Goal: Information Seeking & Learning: Learn about a topic

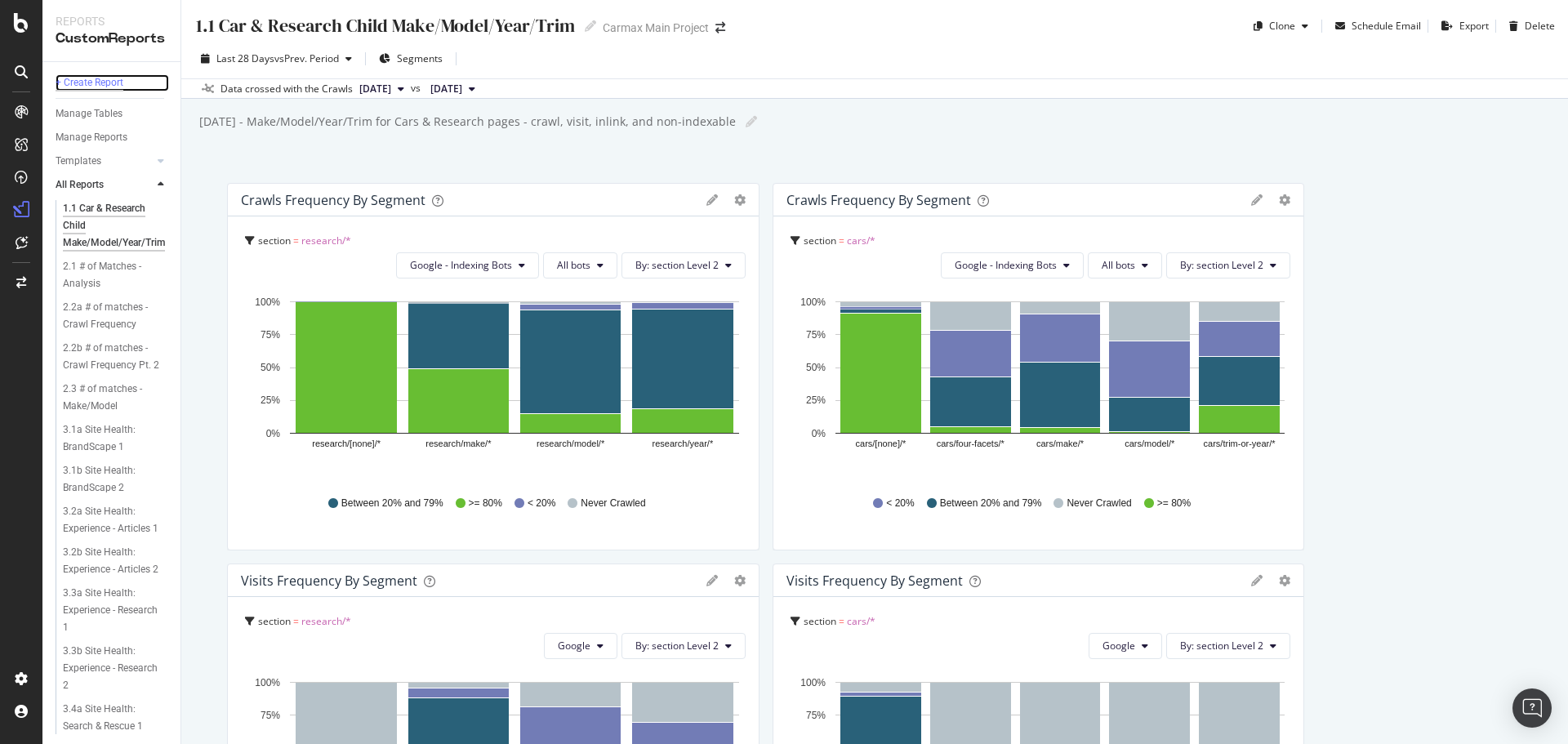
click at [101, 78] on div "+ Create Report" at bounding box center [89, 83] width 68 height 17
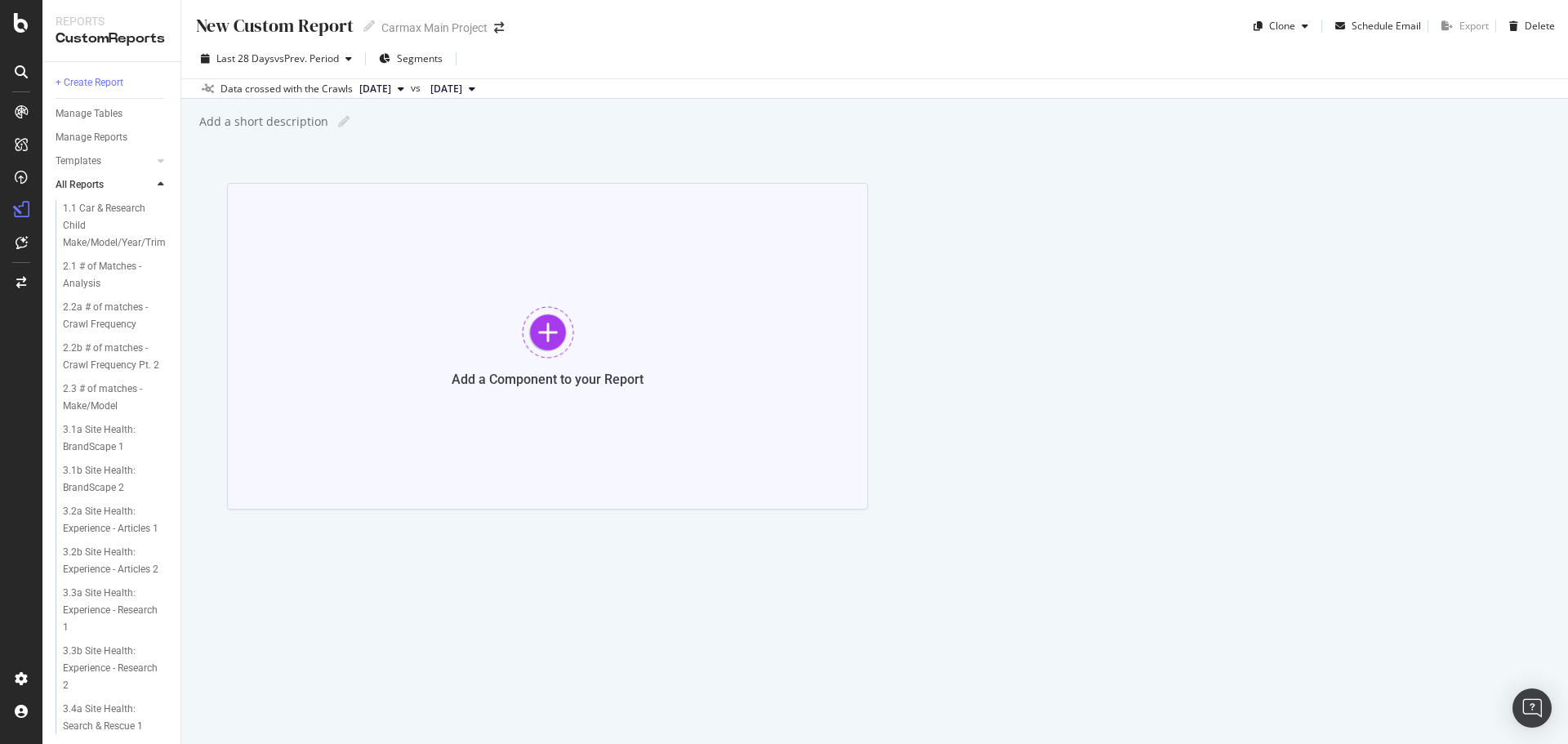
click at [526, 361] on div "Add a Component to your Report" at bounding box center [547, 346] width 641 height 326
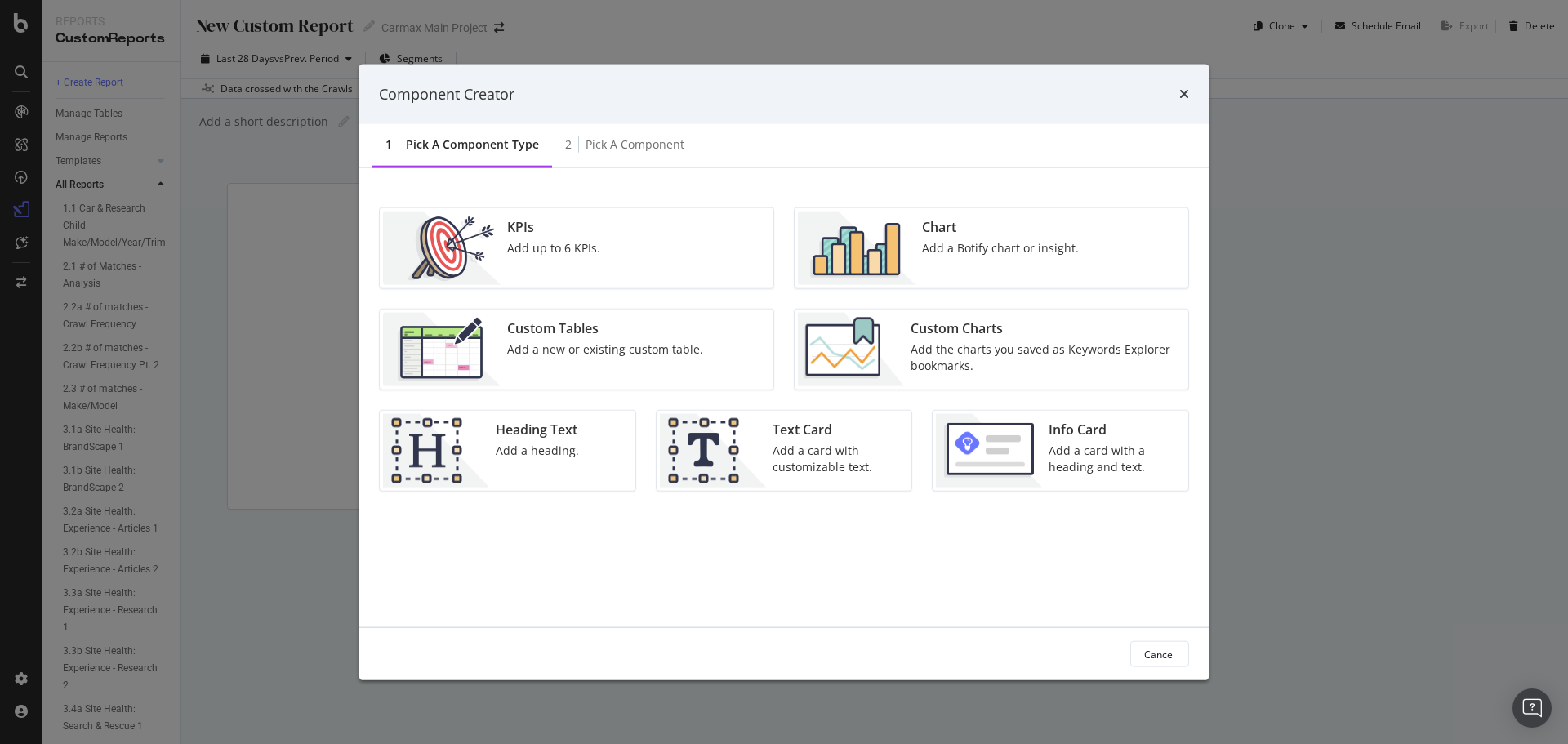
click at [939, 270] on div "Chart Add a Botify chart or insight." at bounding box center [1000, 249] width 170 height 74
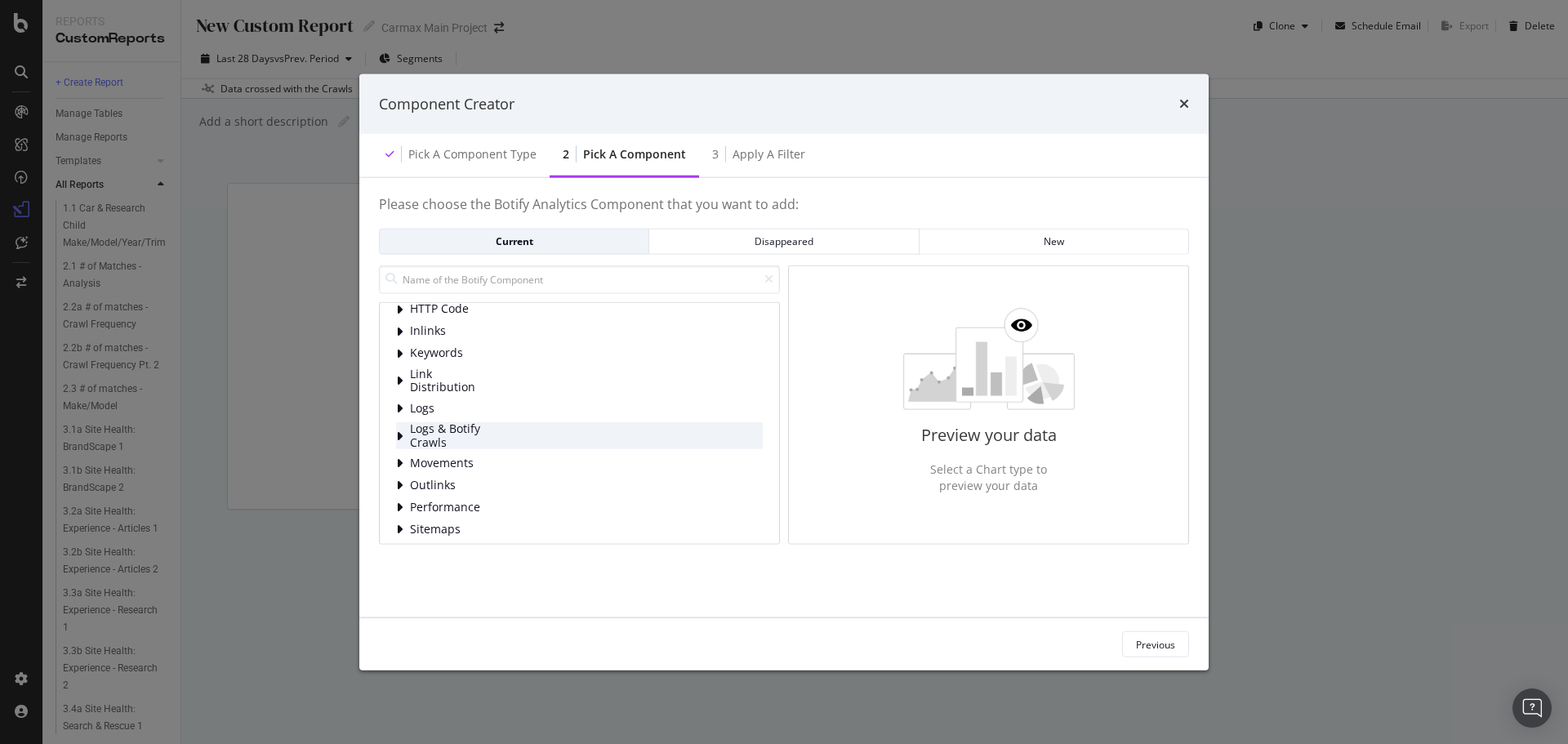
scroll to position [105, 0]
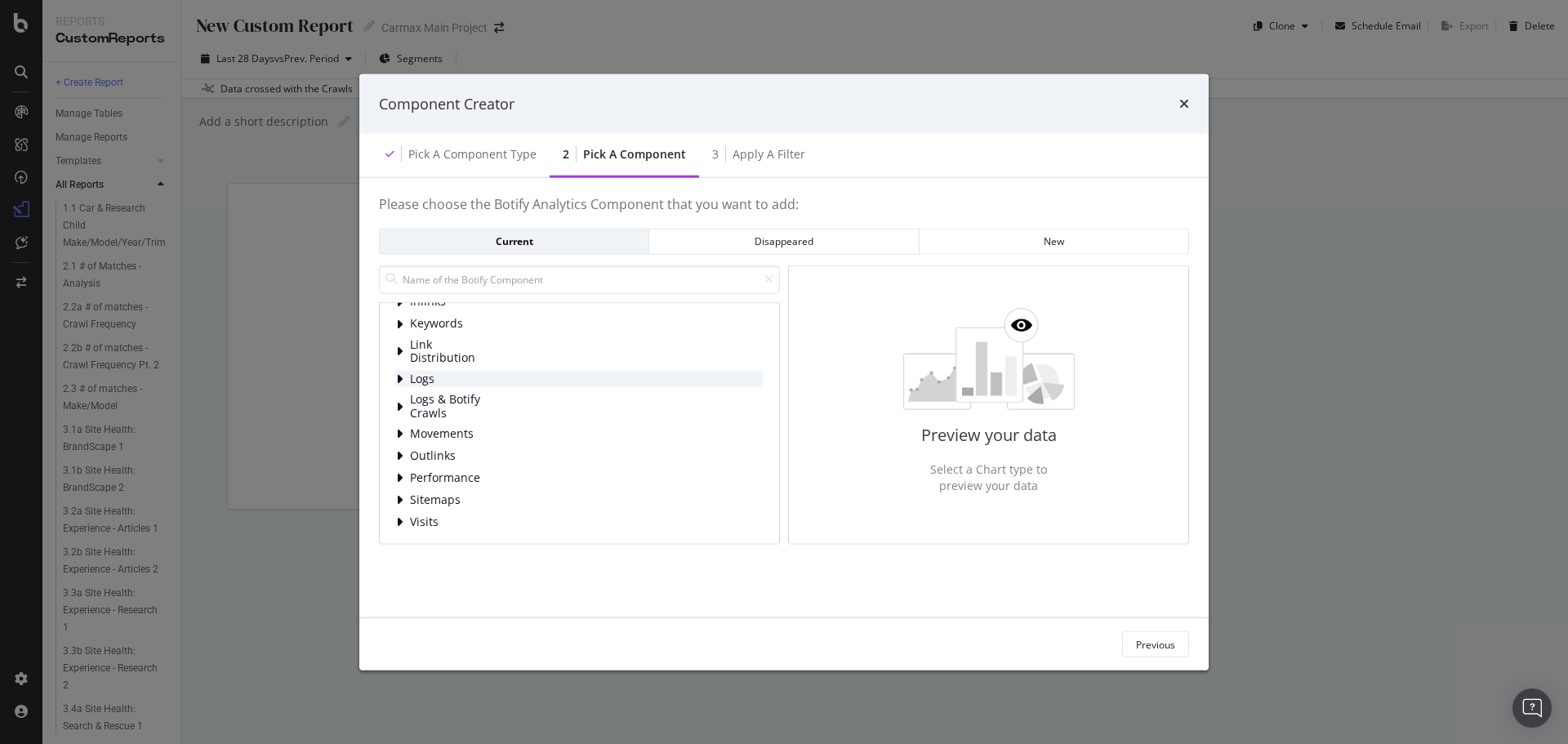
click at [459, 376] on span "Logs" at bounding box center [446, 378] width 73 height 14
click at [482, 402] on span "Bot Behavior" at bounding box center [482, 400] width 73 height 14
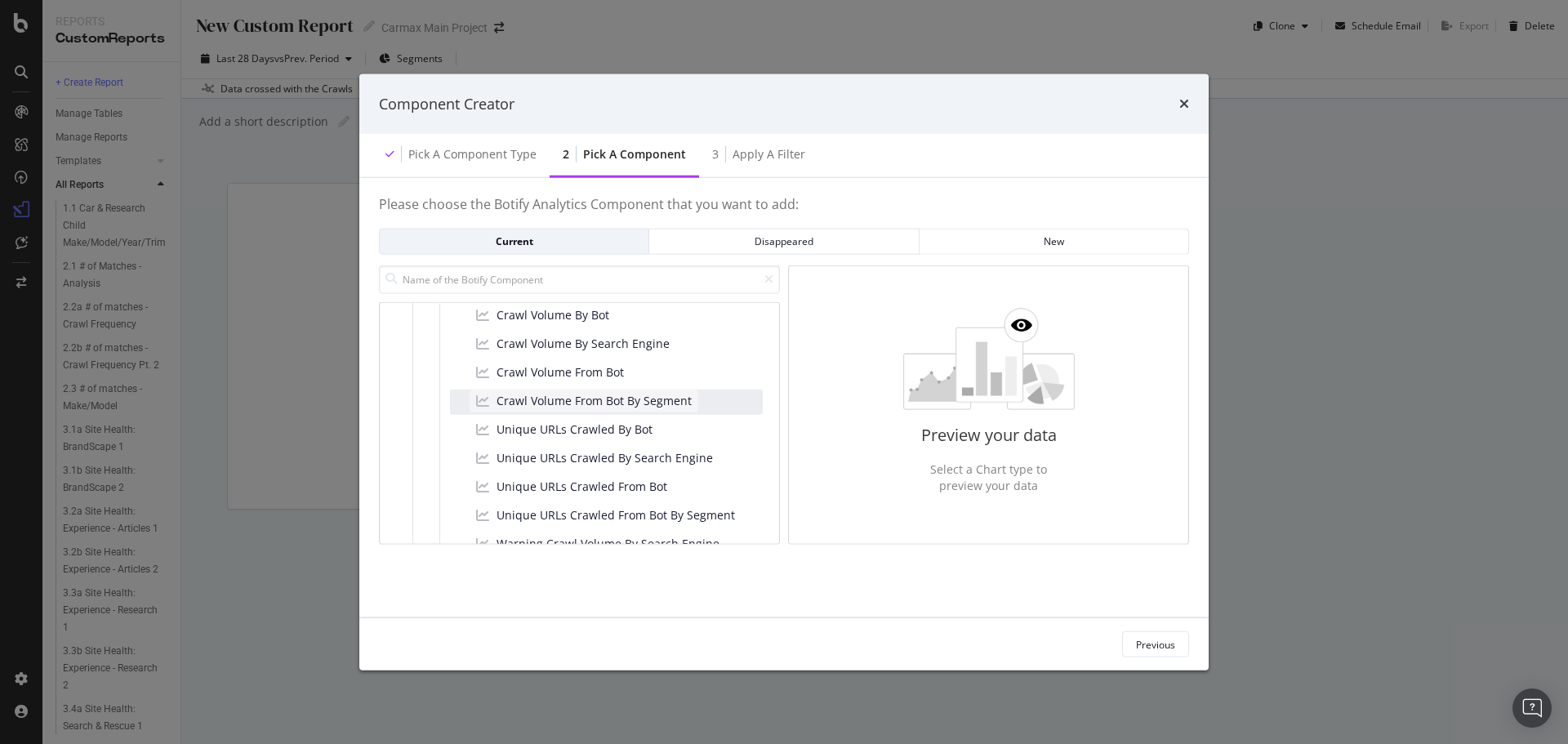
scroll to position [187, 0]
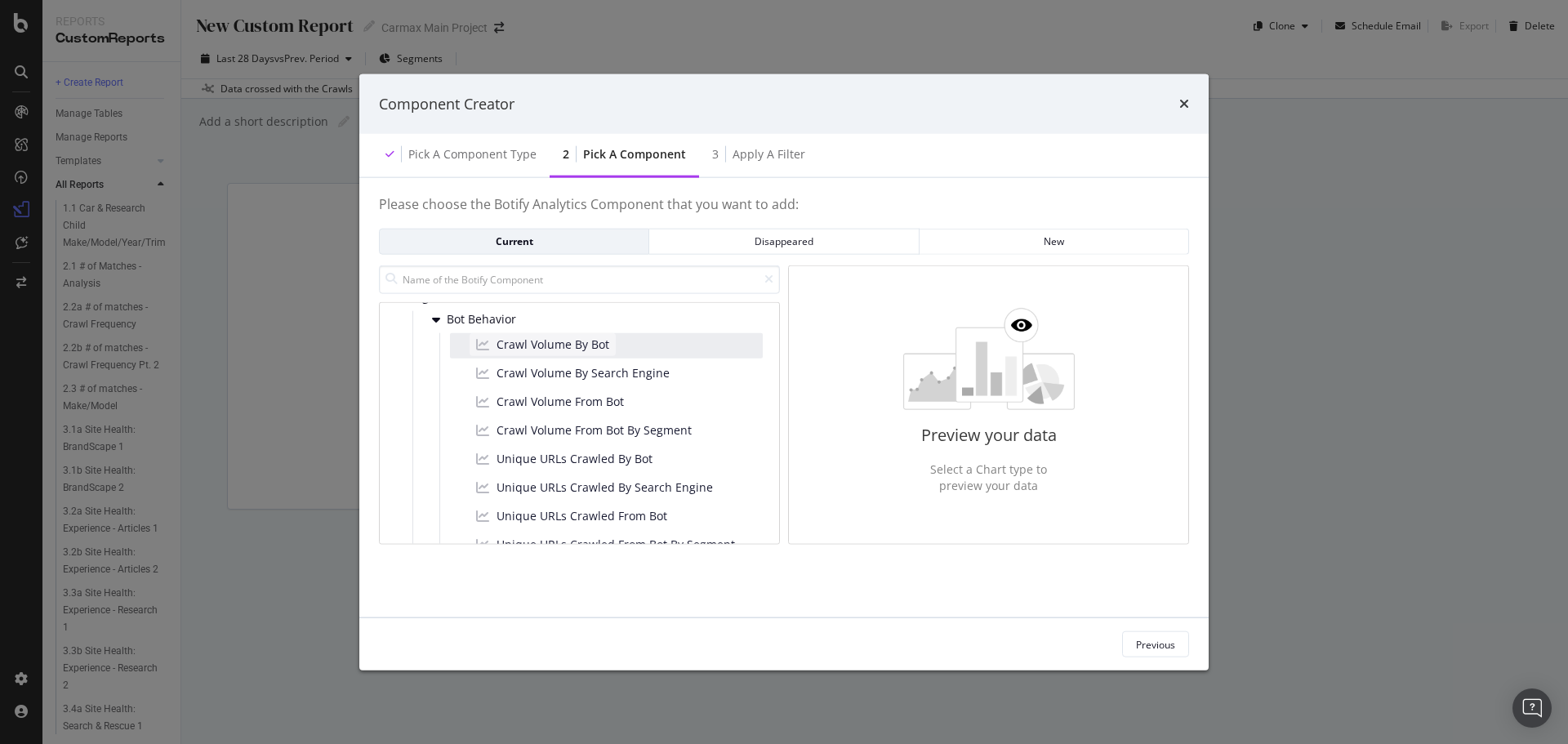
click at [545, 345] on span "Crawl Volume By Bot" at bounding box center [552, 345] width 112 height 16
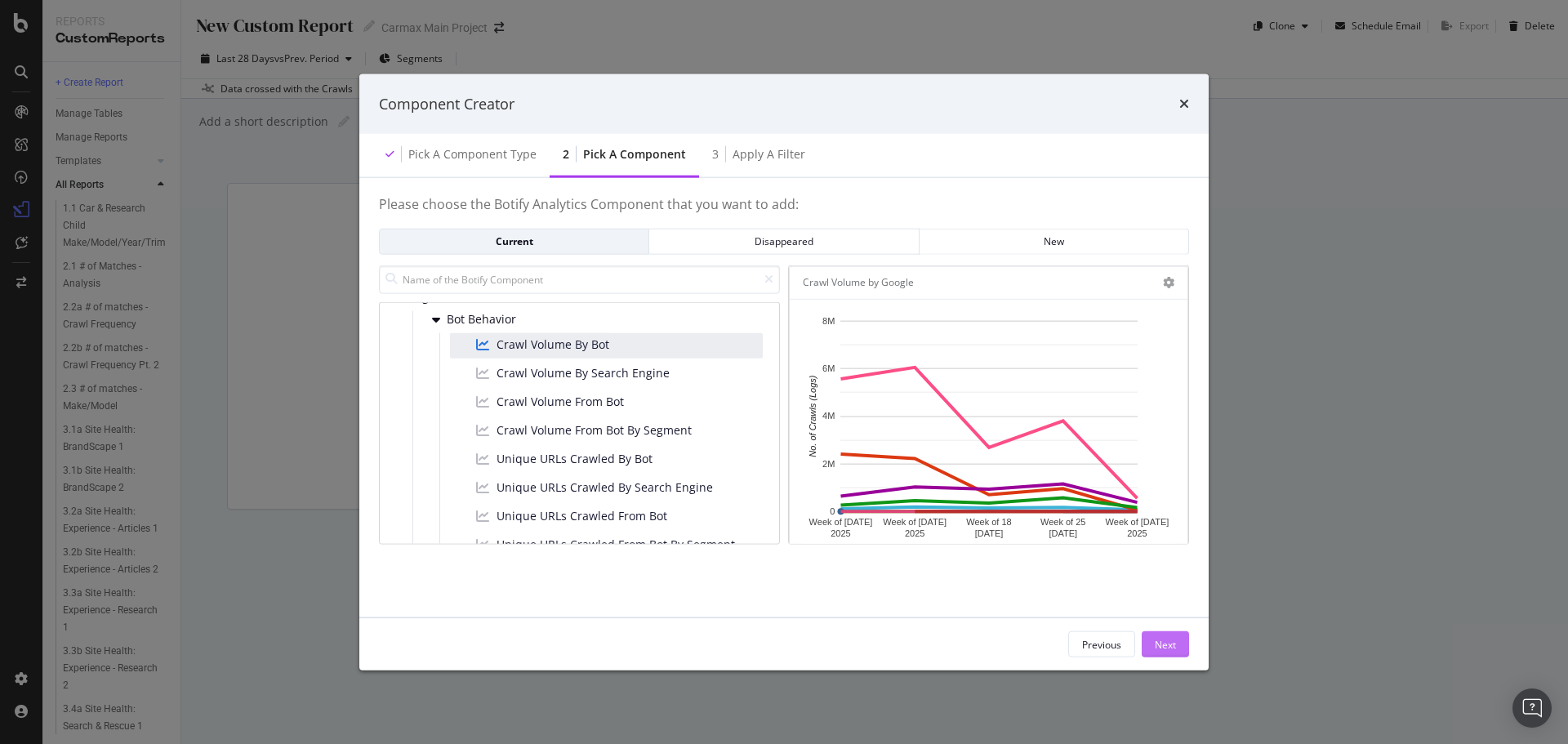
click at [1149, 641] on button "Next" at bounding box center [1165, 644] width 48 height 26
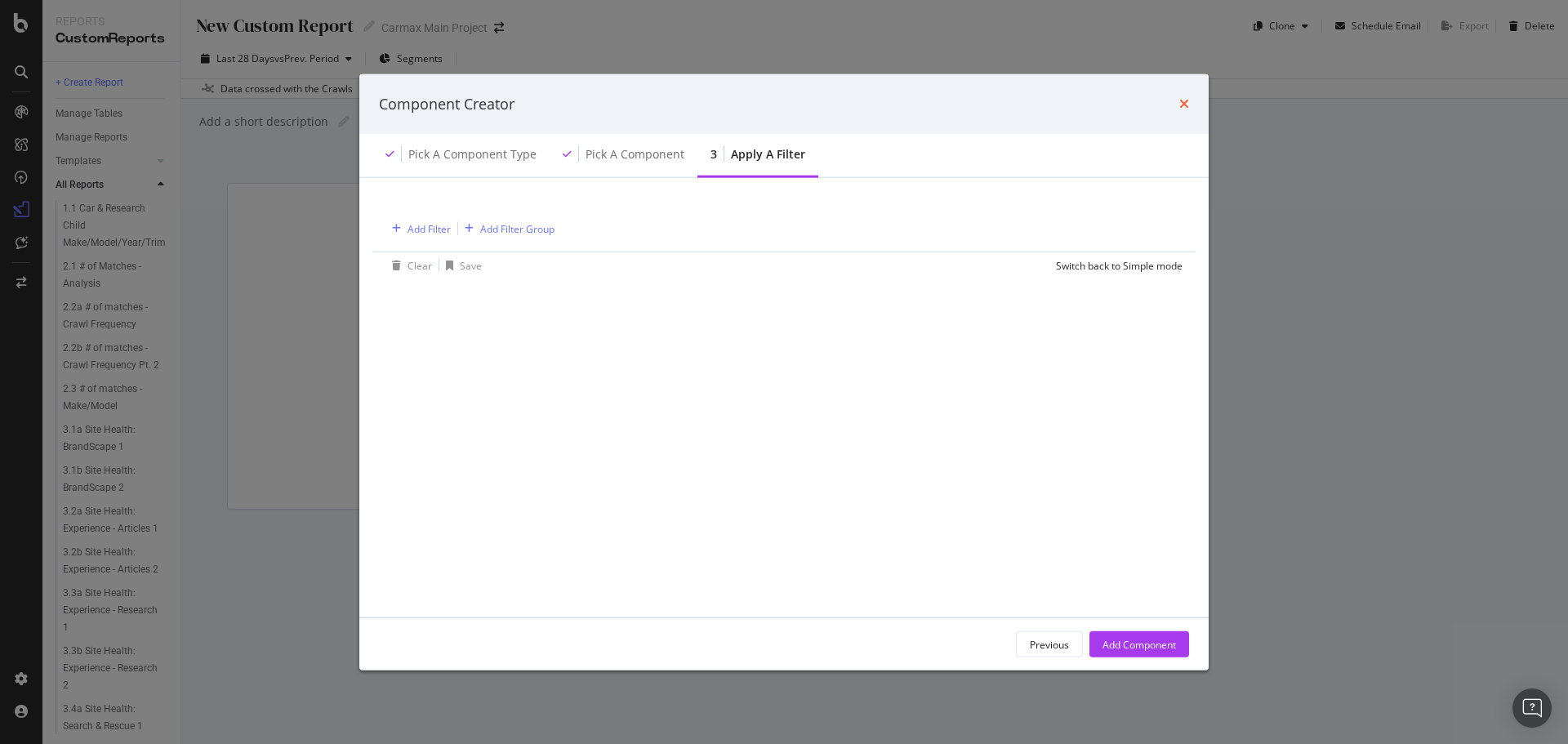
click at [1181, 103] on icon "times" at bounding box center [1184, 103] width 10 height 13
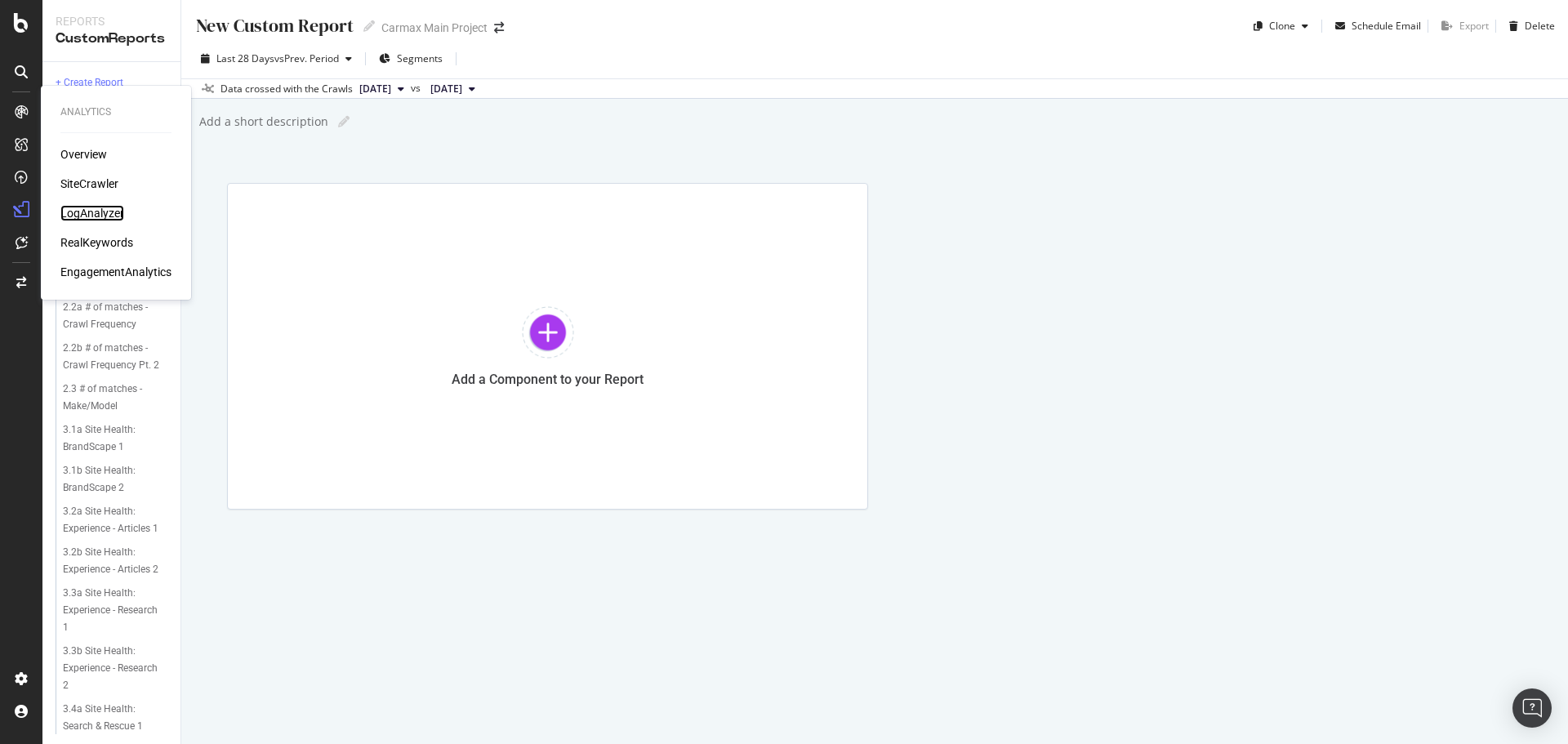
click at [112, 214] on div "LogAnalyzer" at bounding box center [93, 213] width 64 height 16
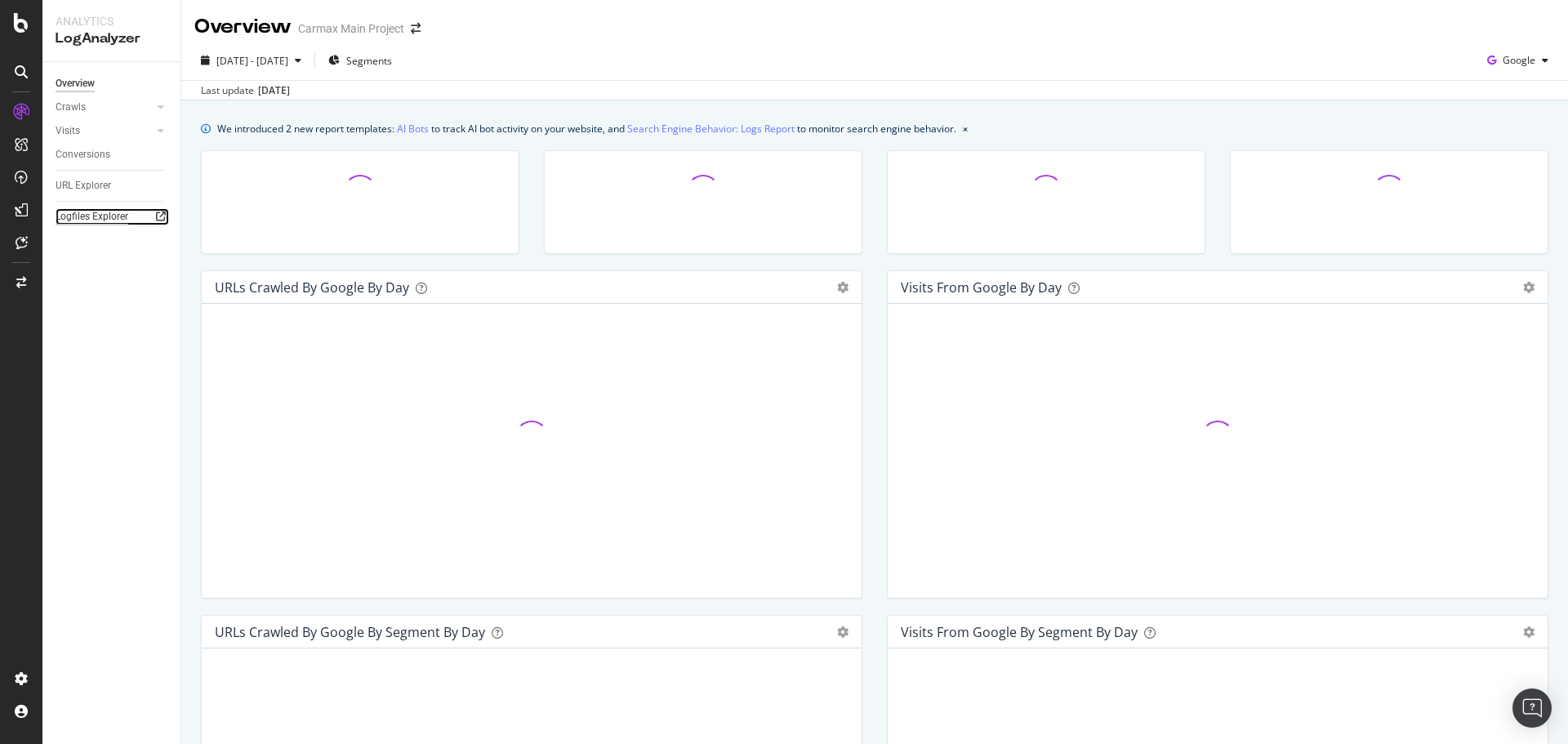
click at [93, 212] on div "Logfiles Explorer" at bounding box center [92, 217] width 73 height 17
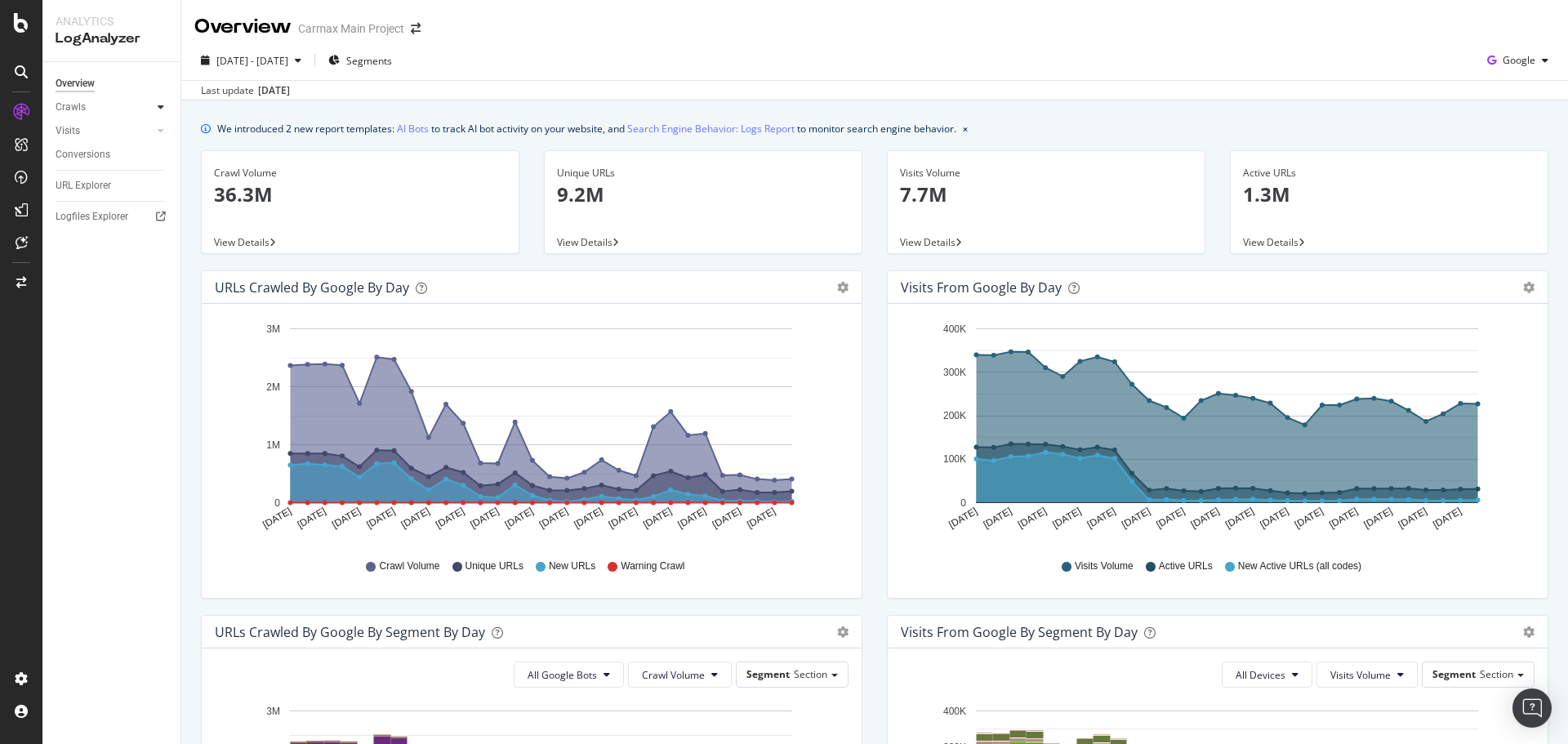
click at [155, 100] on div at bounding box center [161, 107] width 16 height 16
click at [364, 126] on div "We introduced 2 new report templates: AI Bots to track AI bot activity on your …" at bounding box center [587, 128] width 739 height 17
click at [389, 55] on span "Segments" at bounding box center [369, 61] width 46 height 14
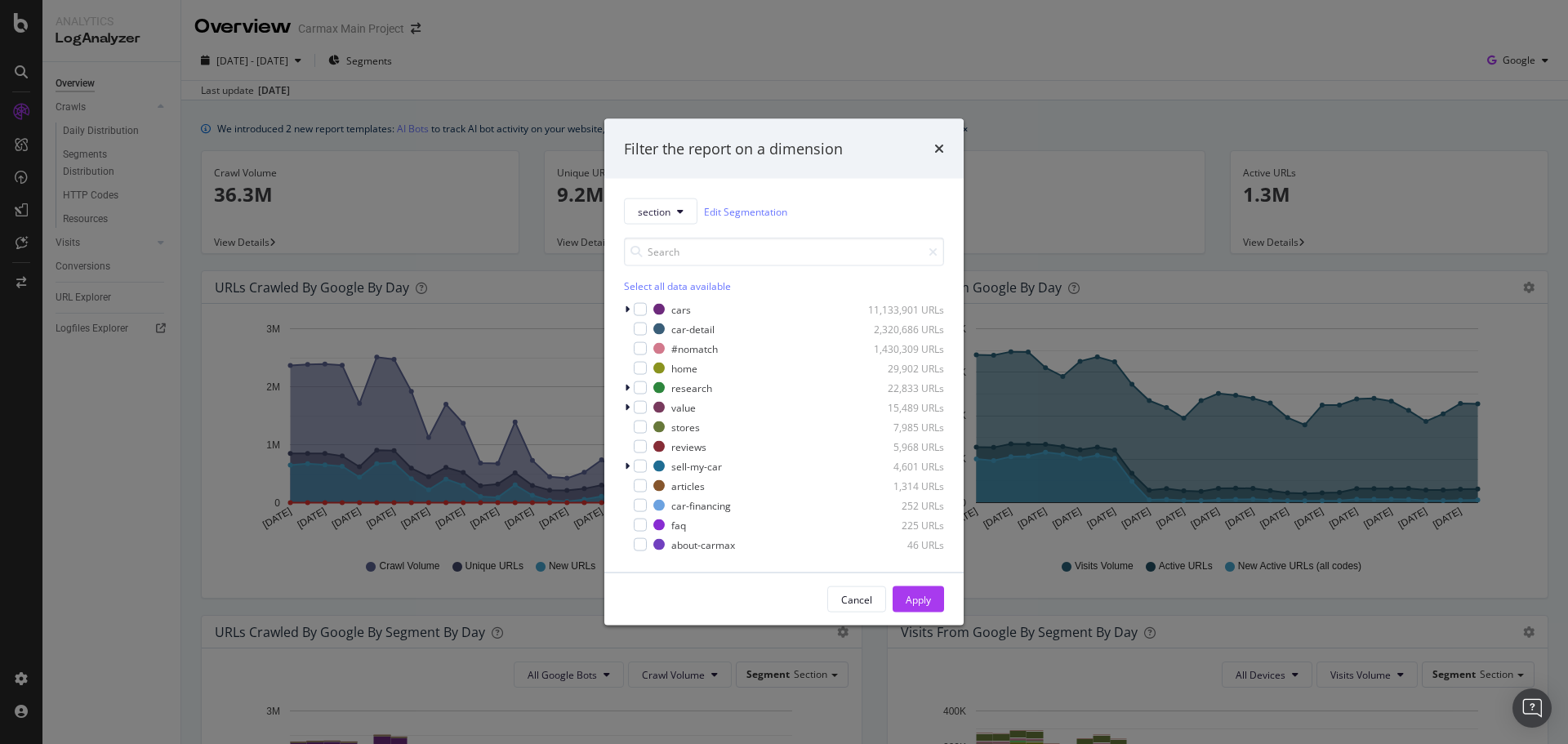
click at [355, 98] on div "Filter the report on a dimension section Edit Segmentation Select all data avai…" at bounding box center [784, 372] width 1568 height 744
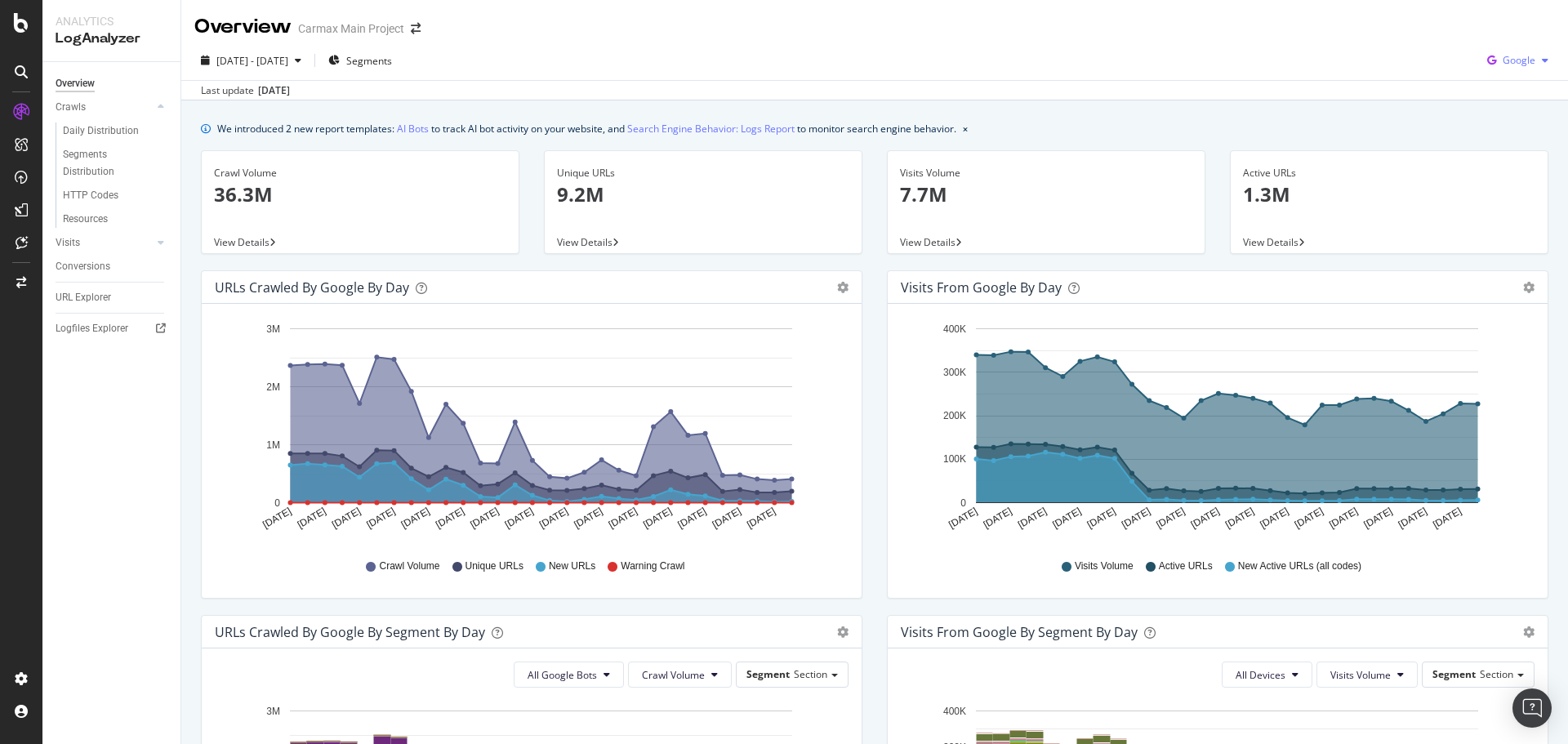
click at [1254, 60] on icon "button" at bounding box center [1492, 61] width 22 height 23
click at [1254, 141] on div "OpenAI" at bounding box center [1505, 153] width 112 height 24
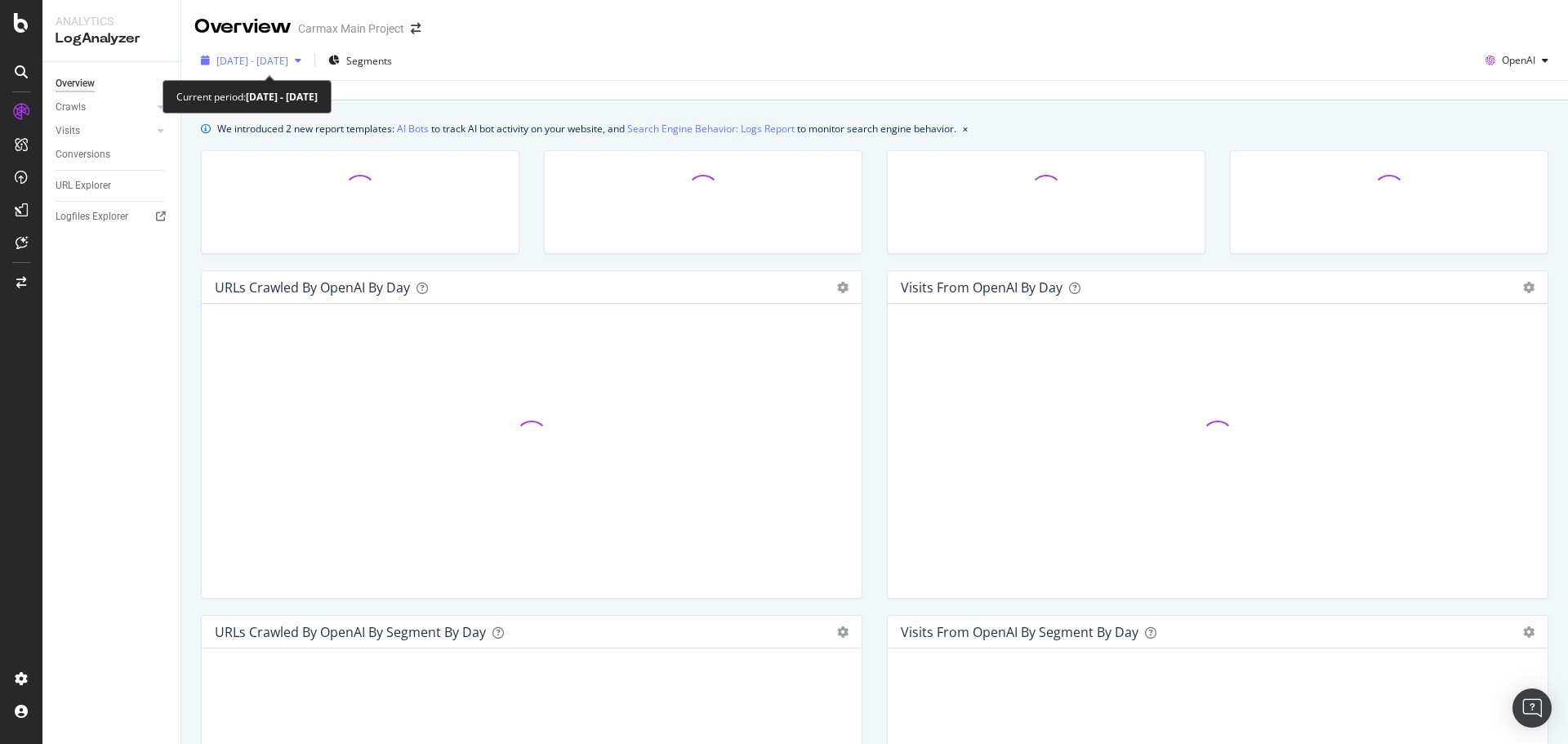
click at [288, 62] on span "2025 Aug. 5th - Sep. 3rd" at bounding box center [253, 61] width 72 height 14
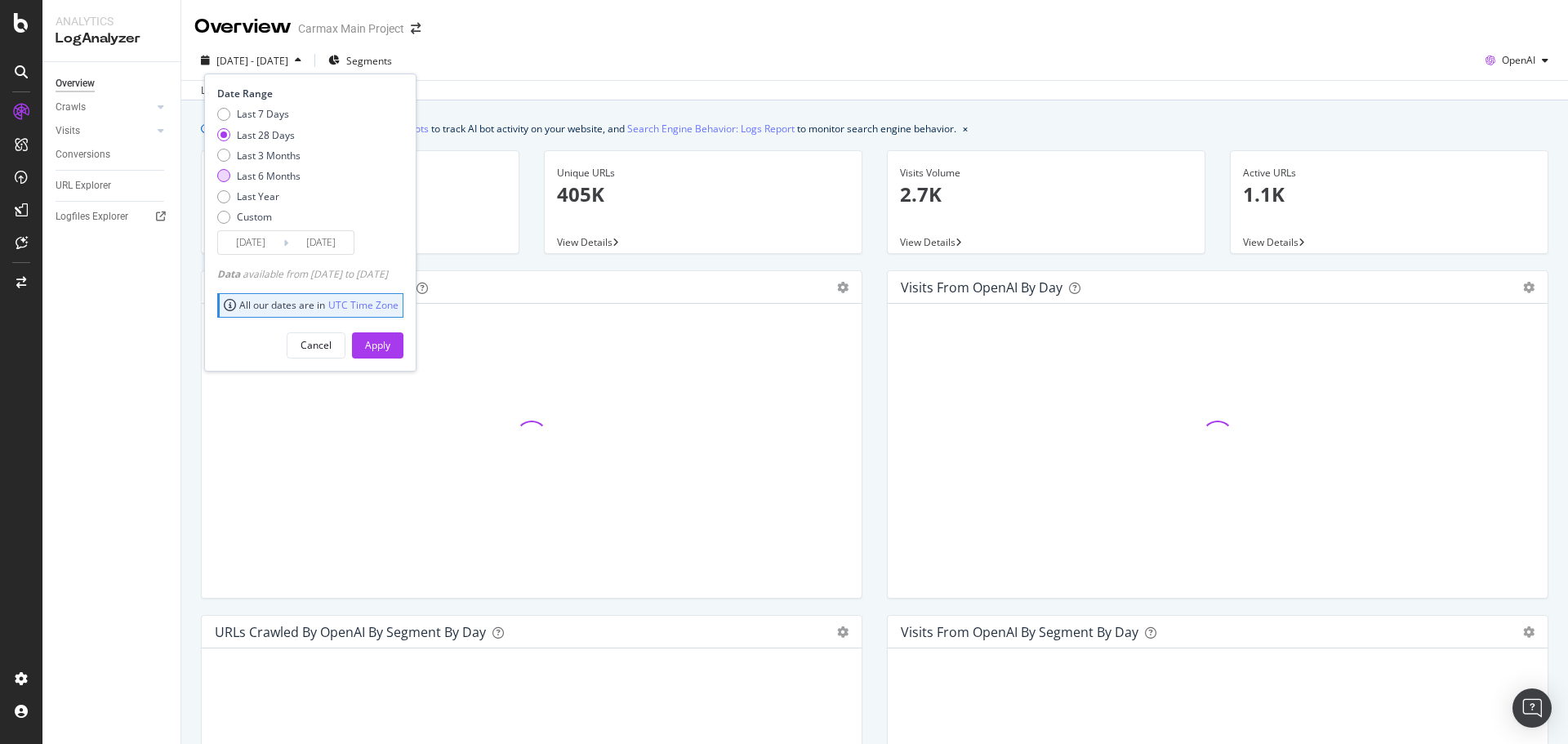
click at [278, 180] on div "Last 6 Months" at bounding box center [269, 176] width 64 height 14
type input "2025/03/04"
click at [391, 351] on div "Apply" at bounding box center [377, 345] width 25 height 14
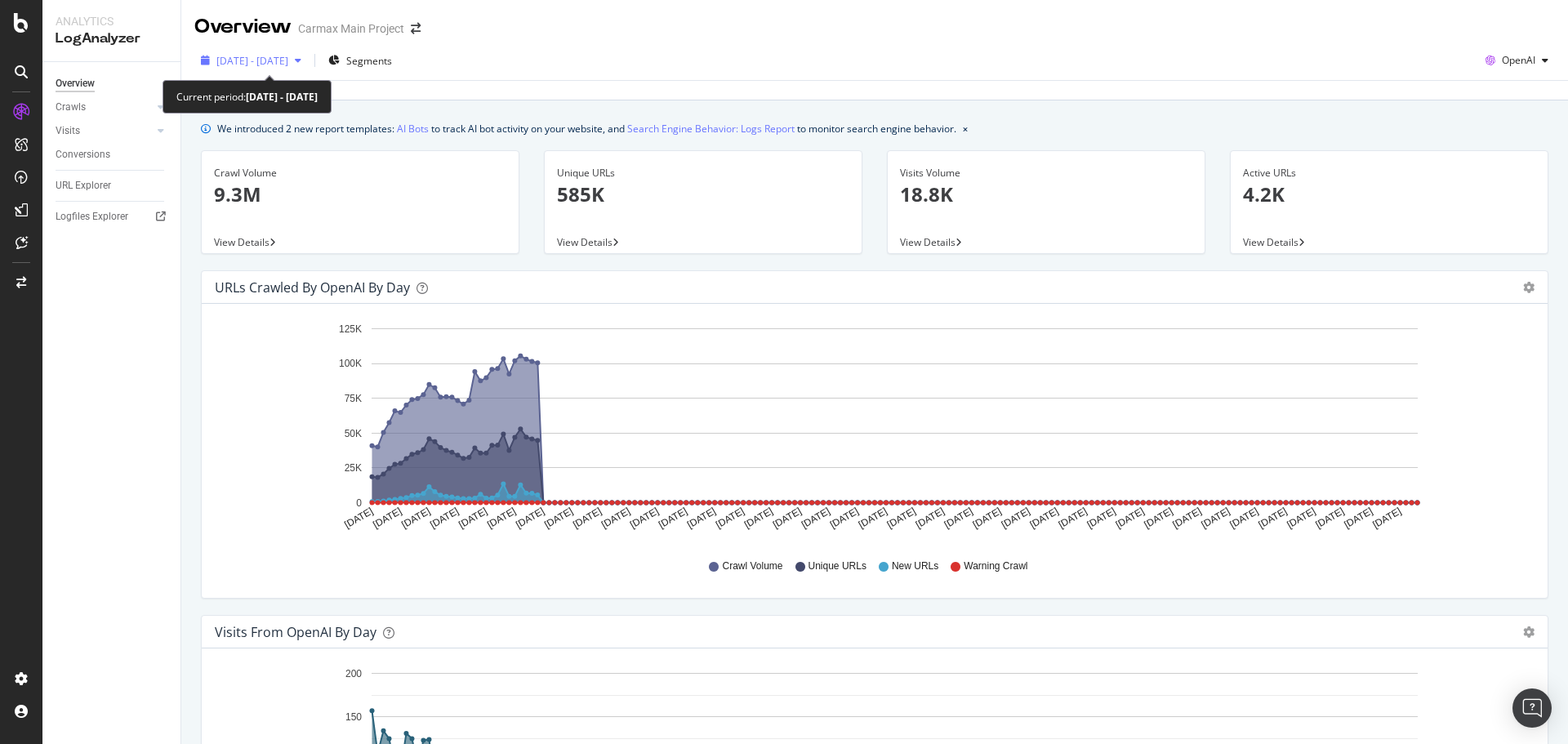
click at [288, 59] on span "2025 Mar. 4th - Sep. 3rd" at bounding box center [253, 61] width 72 height 14
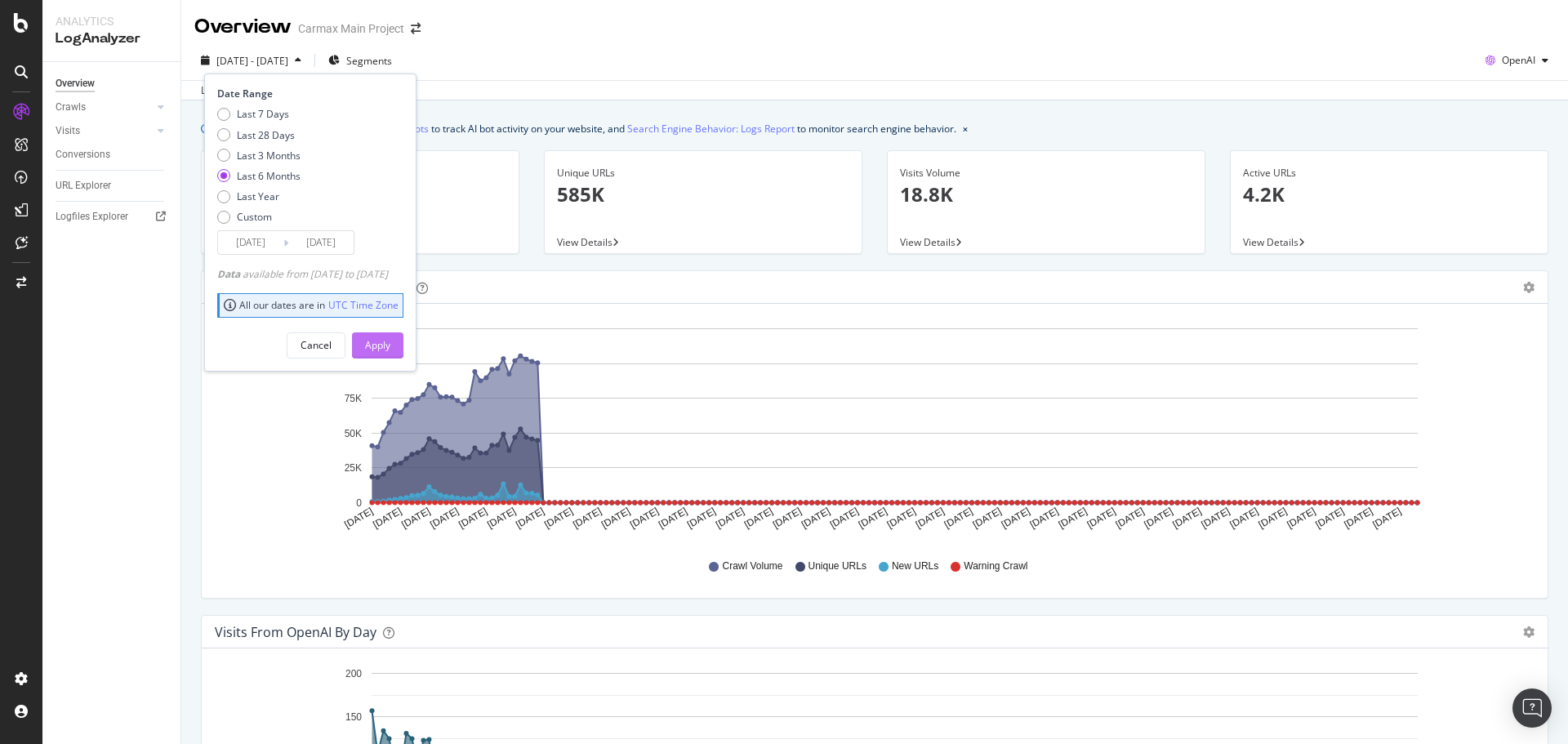
click at [391, 344] on div "Apply" at bounding box center [377, 345] width 25 height 14
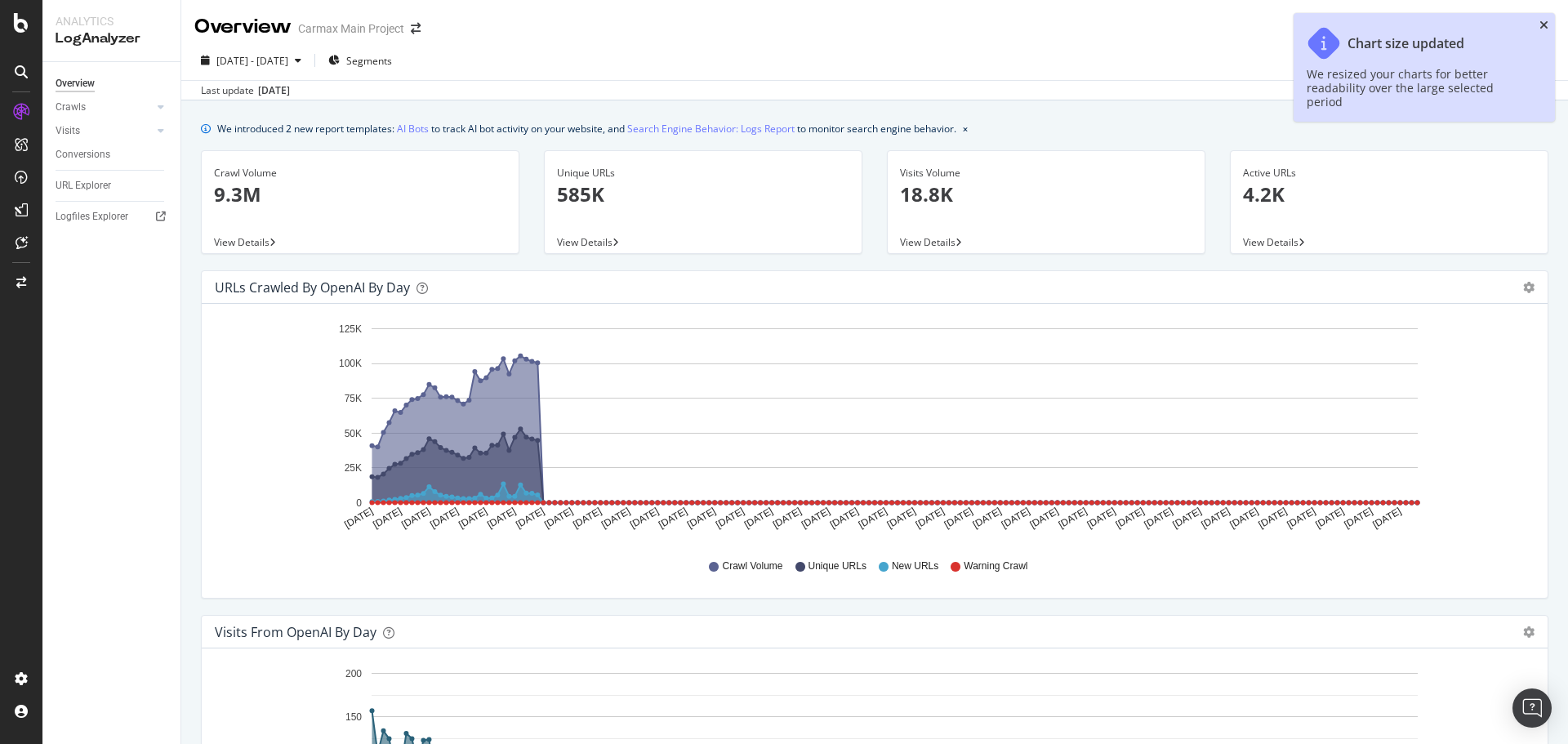
click at [1254, 23] on icon "close toast" at bounding box center [1543, 25] width 9 height 11
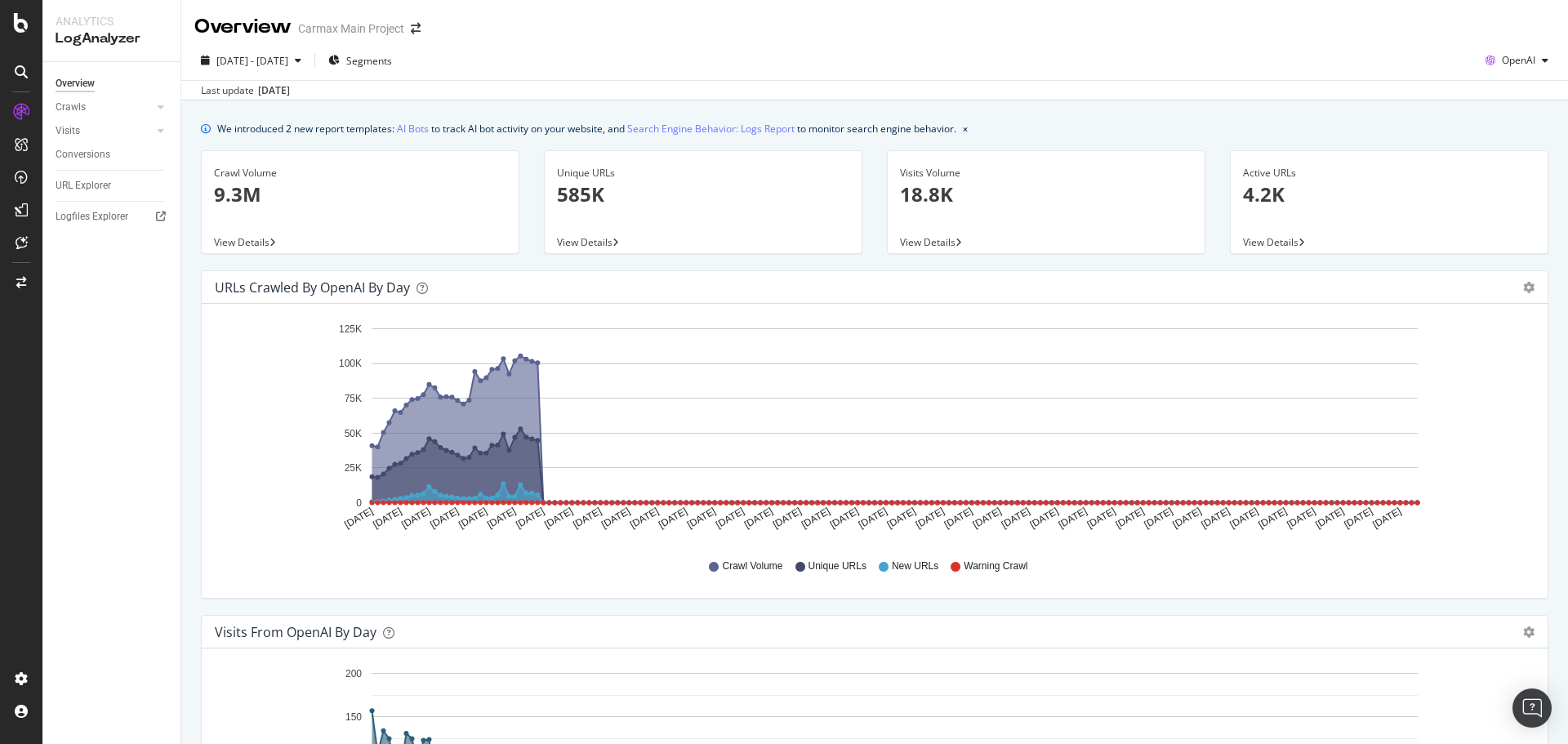
click at [1254, 292] on div "Area Table" at bounding box center [1520, 287] width 28 height 11
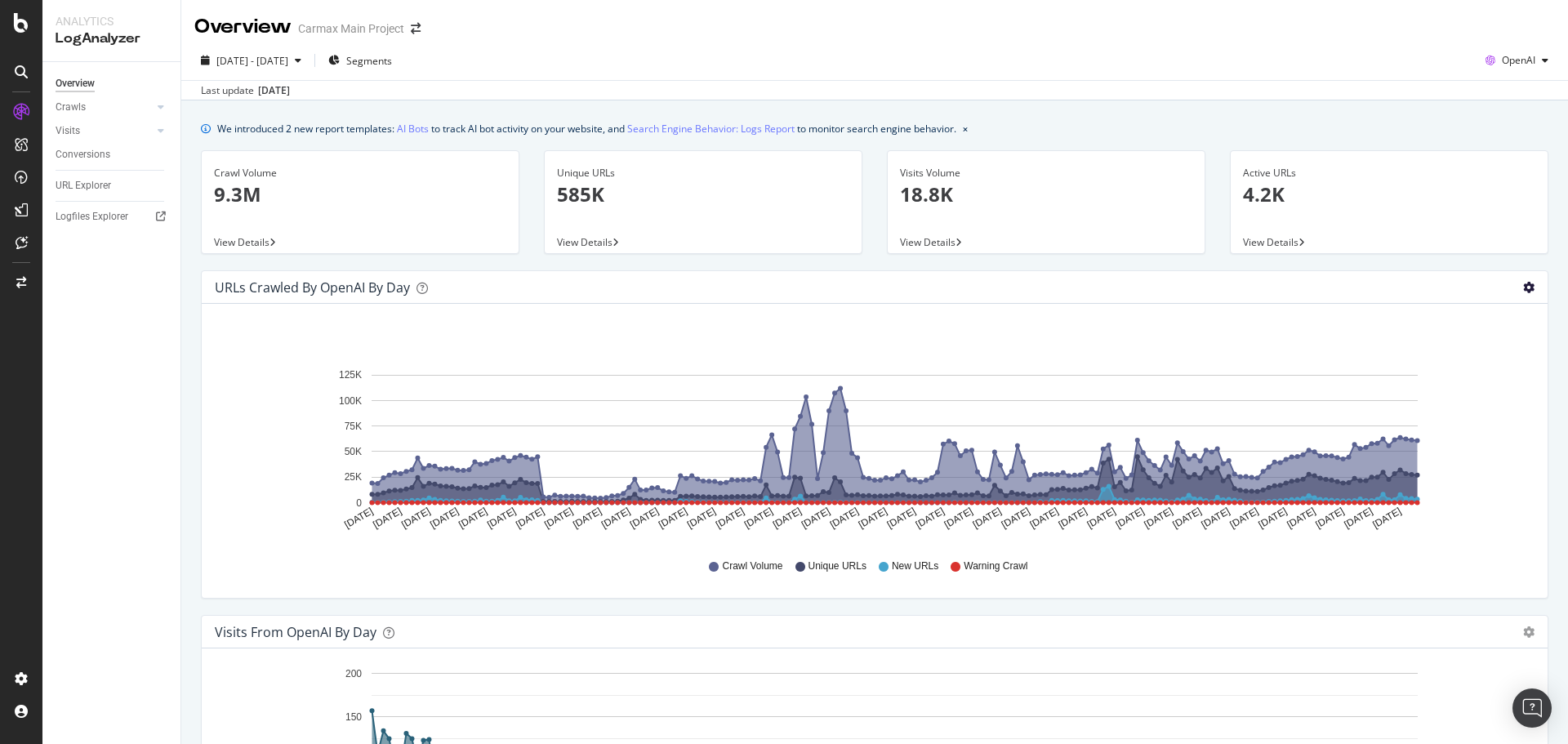
click at [1254, 286] on icon "gear" at bounding box center [1529, 287] width 11 height 11
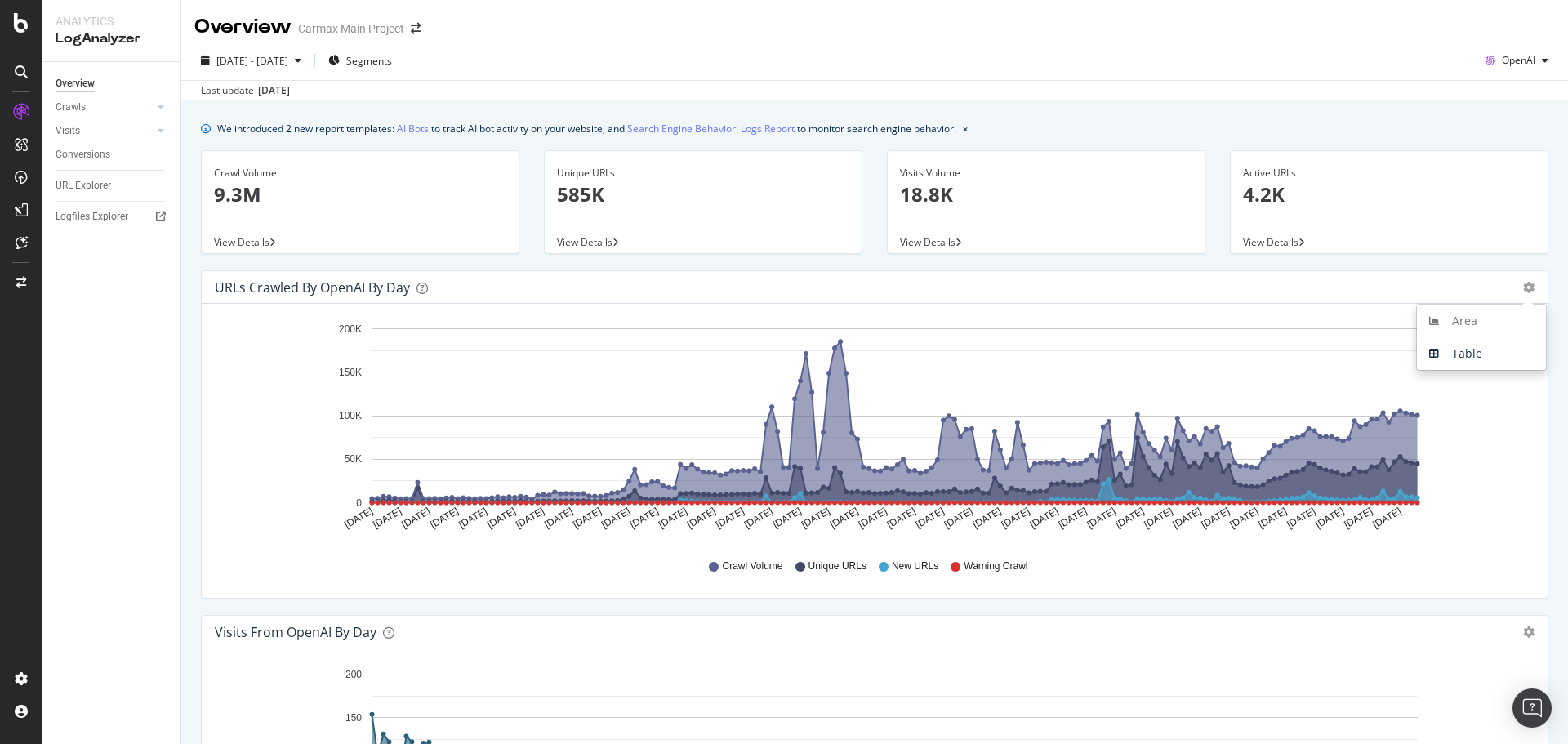
click at [1254, 287] on div "URLs Crawled by OpenAI by day" at bounding box center [857, 287] width 1284 height 16
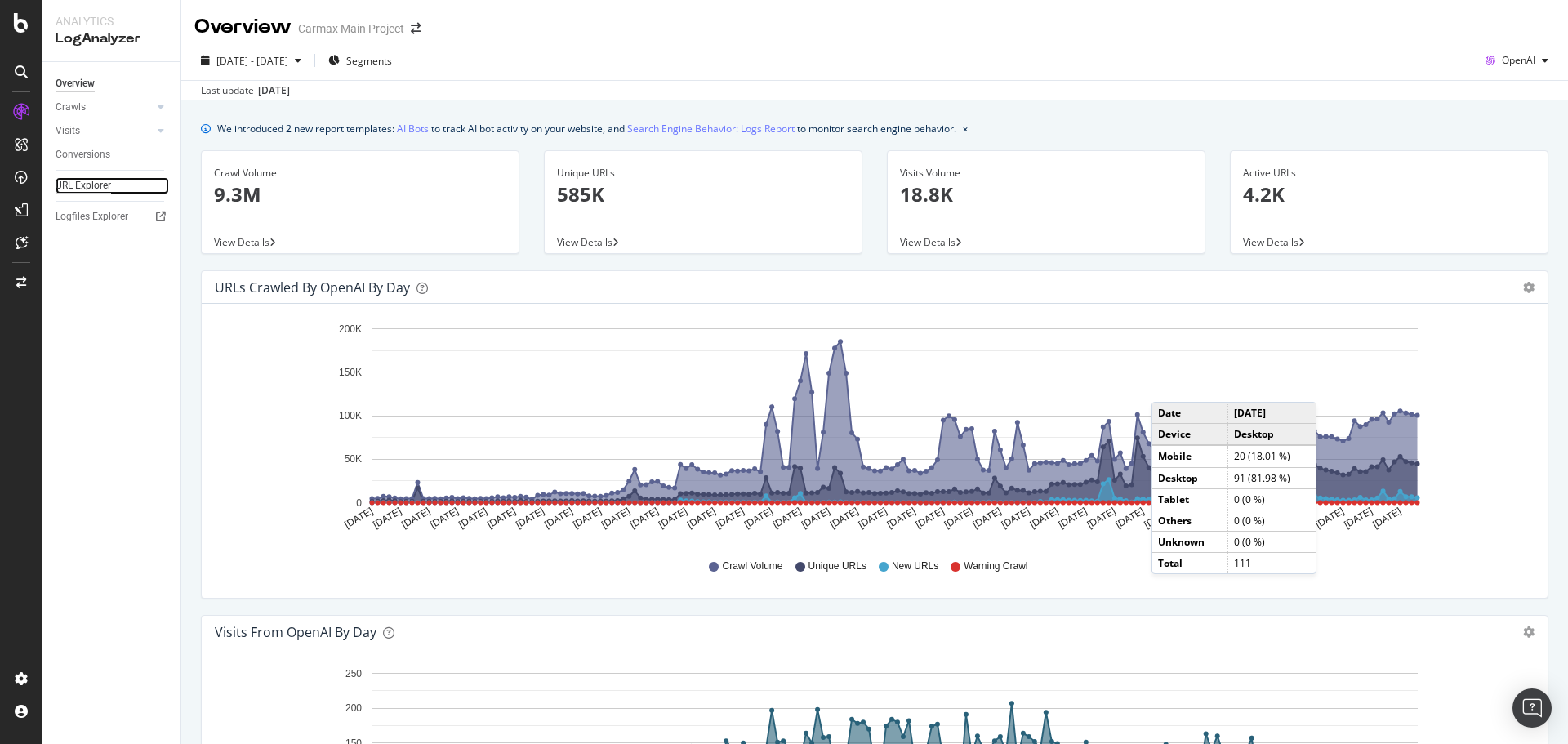
click at [98, 187] on div "URL Explorer" at bounding box center [84, 185] width 56 height 17
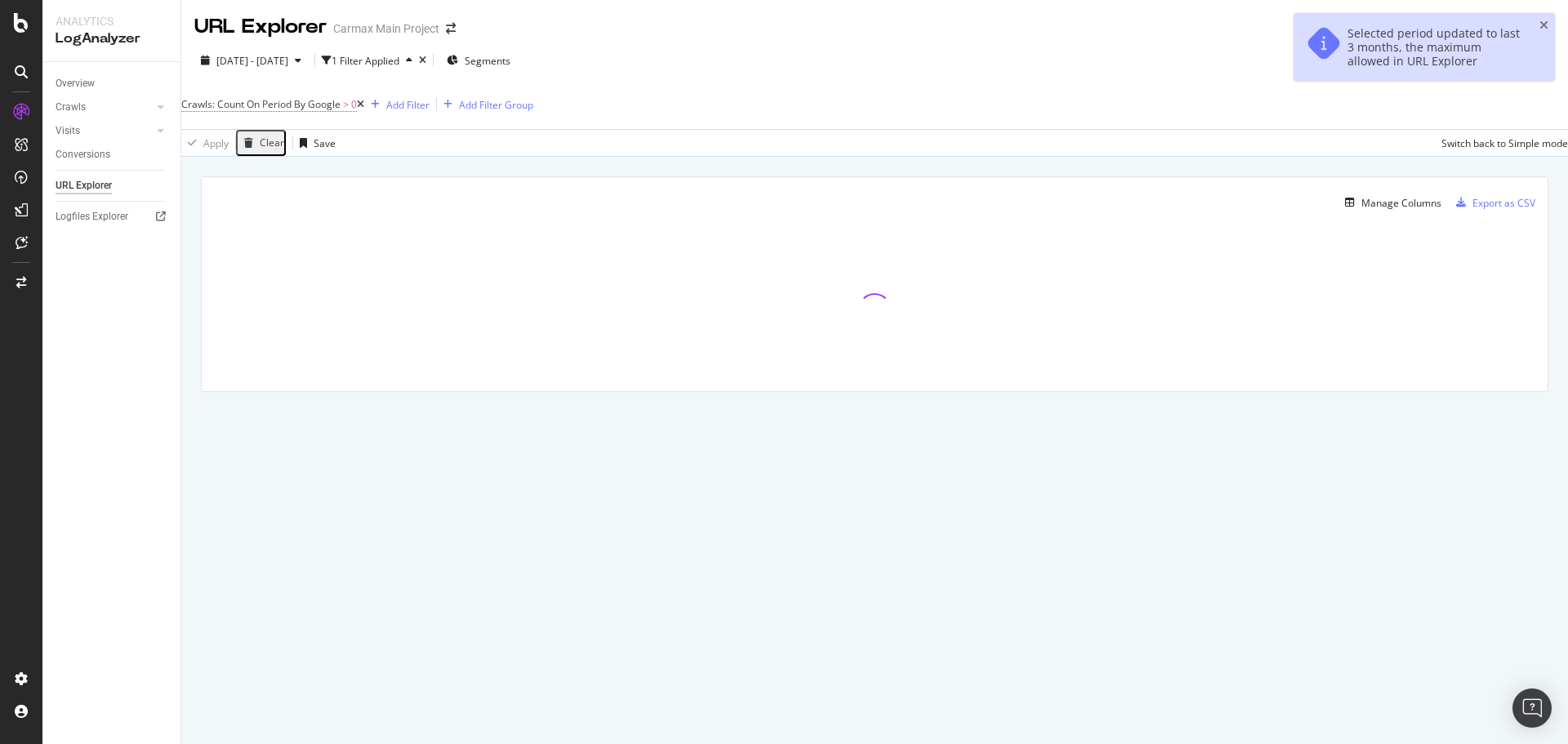
click at [326, 105] on span "Crawls: Count On Period By Google" at bounding box center [261, 103] width 159 height 14
click at [239, 124] on span "By Google" at bounding box center [226, 116] width 47 height 14
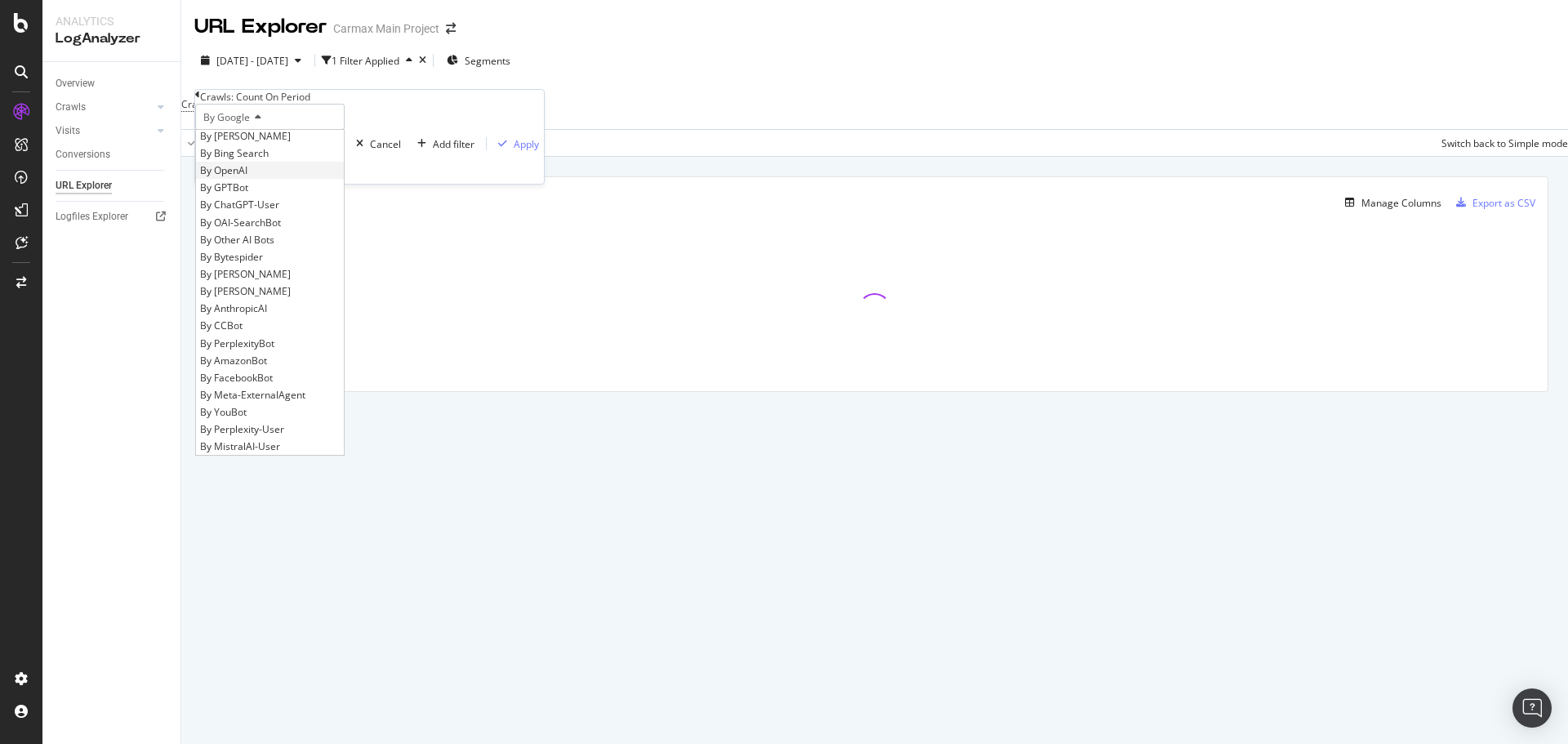
scroll to position [245, 0]
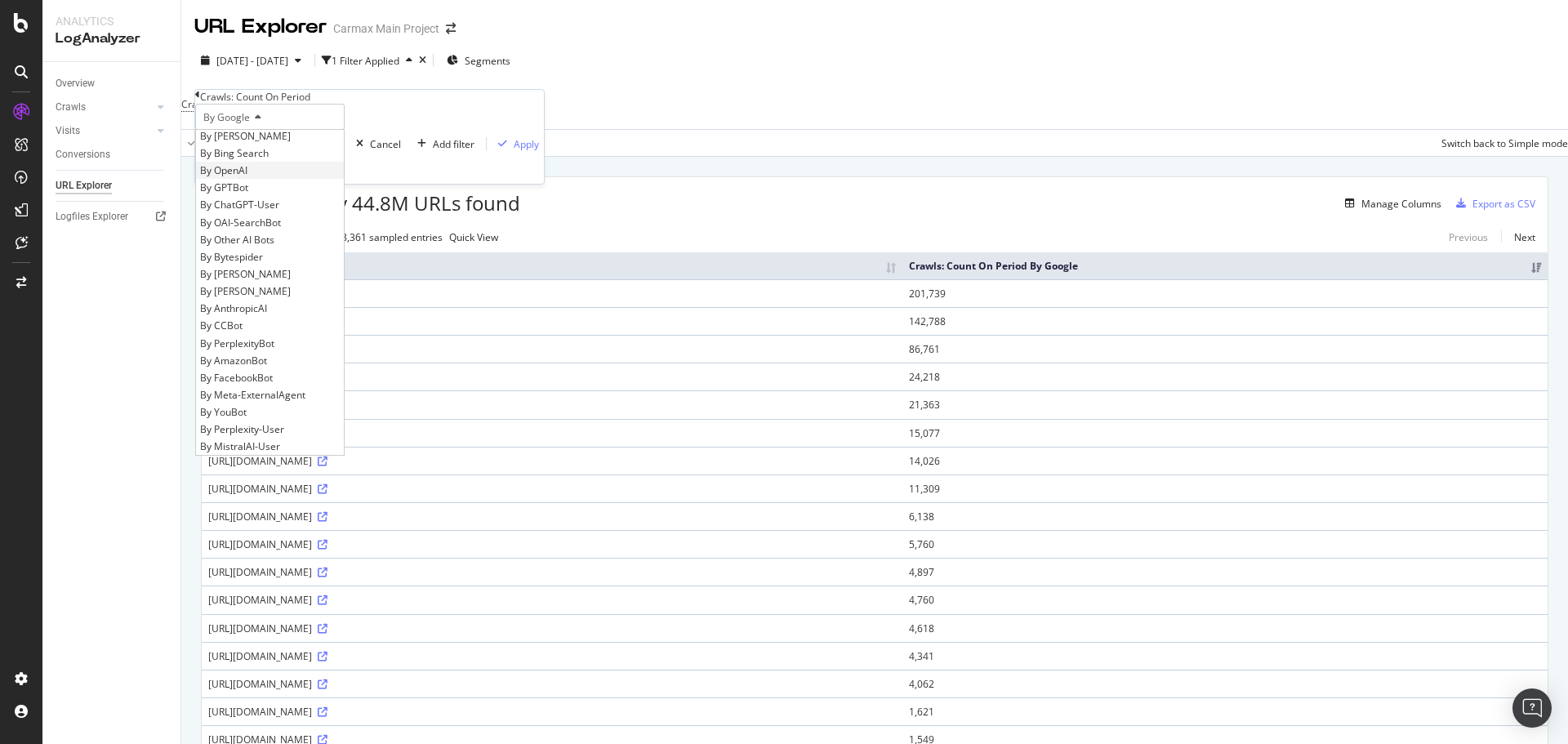
click at [297, 179] on div "By OpenAI" at bounding box center [270, 170] width 148 height 17
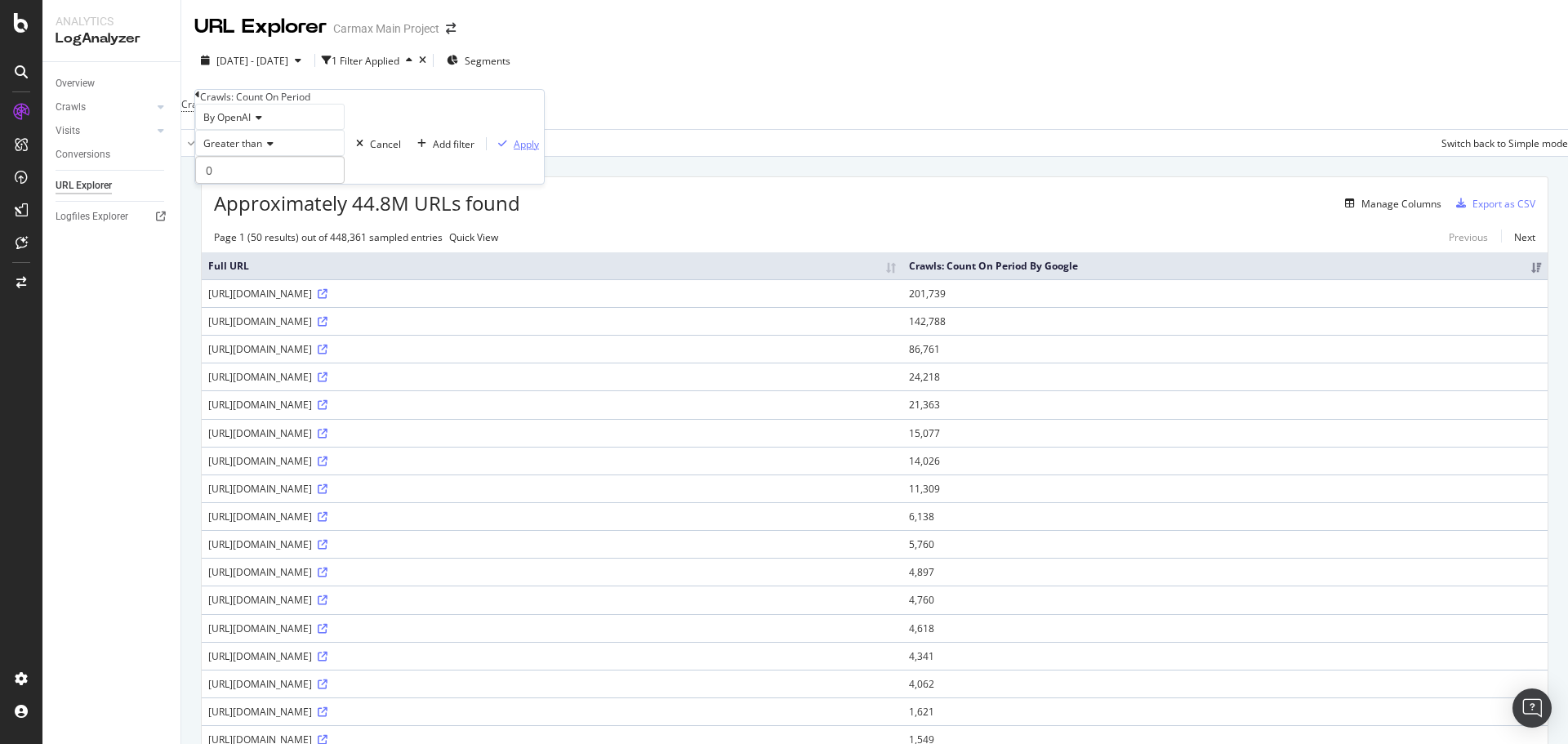
click at [514, 151] on div "Apply" at bounding box center [526, 144] width 25 height 14
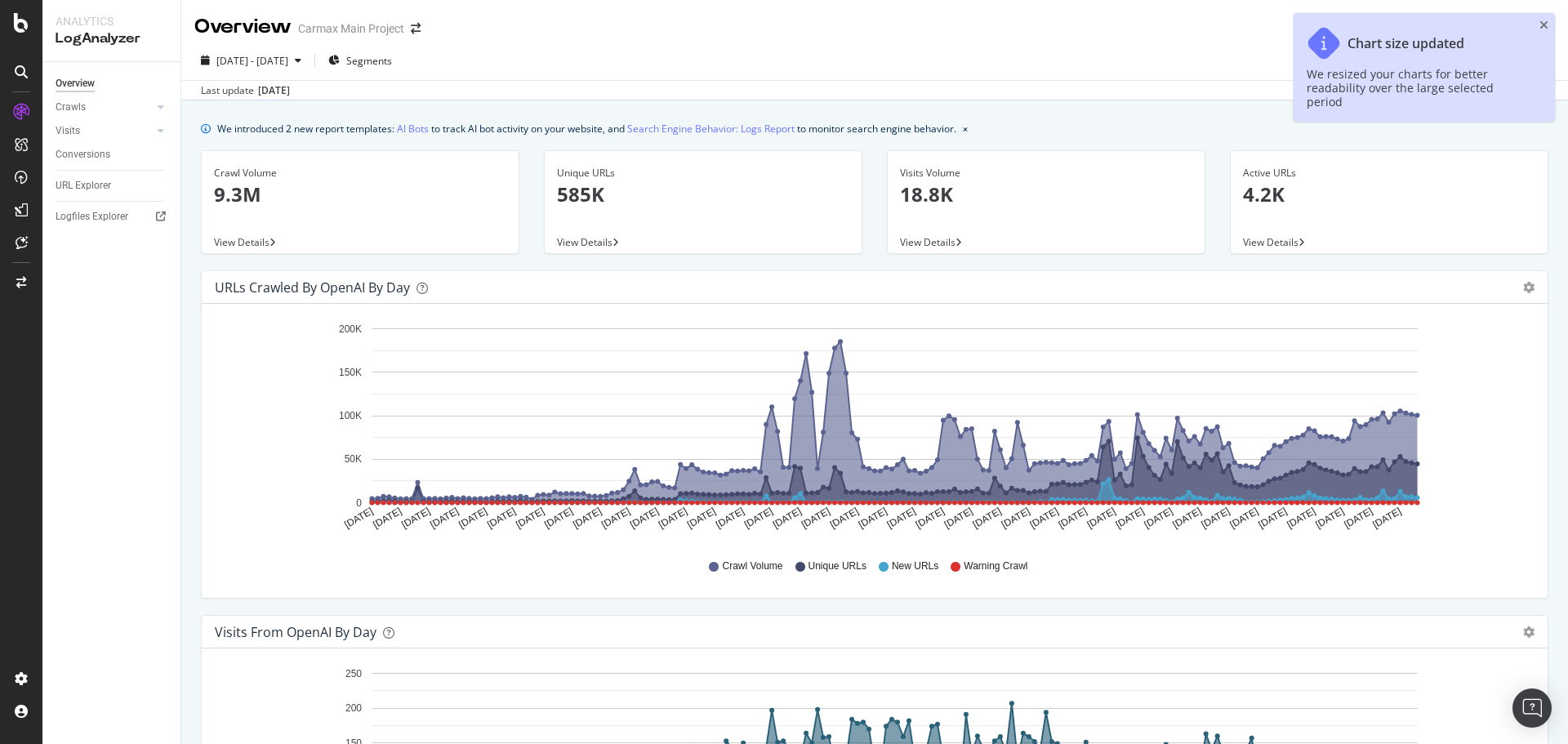
click at [1037, 194] on p "18.8K" at bounding box center [1046, 194] width 292 height 28
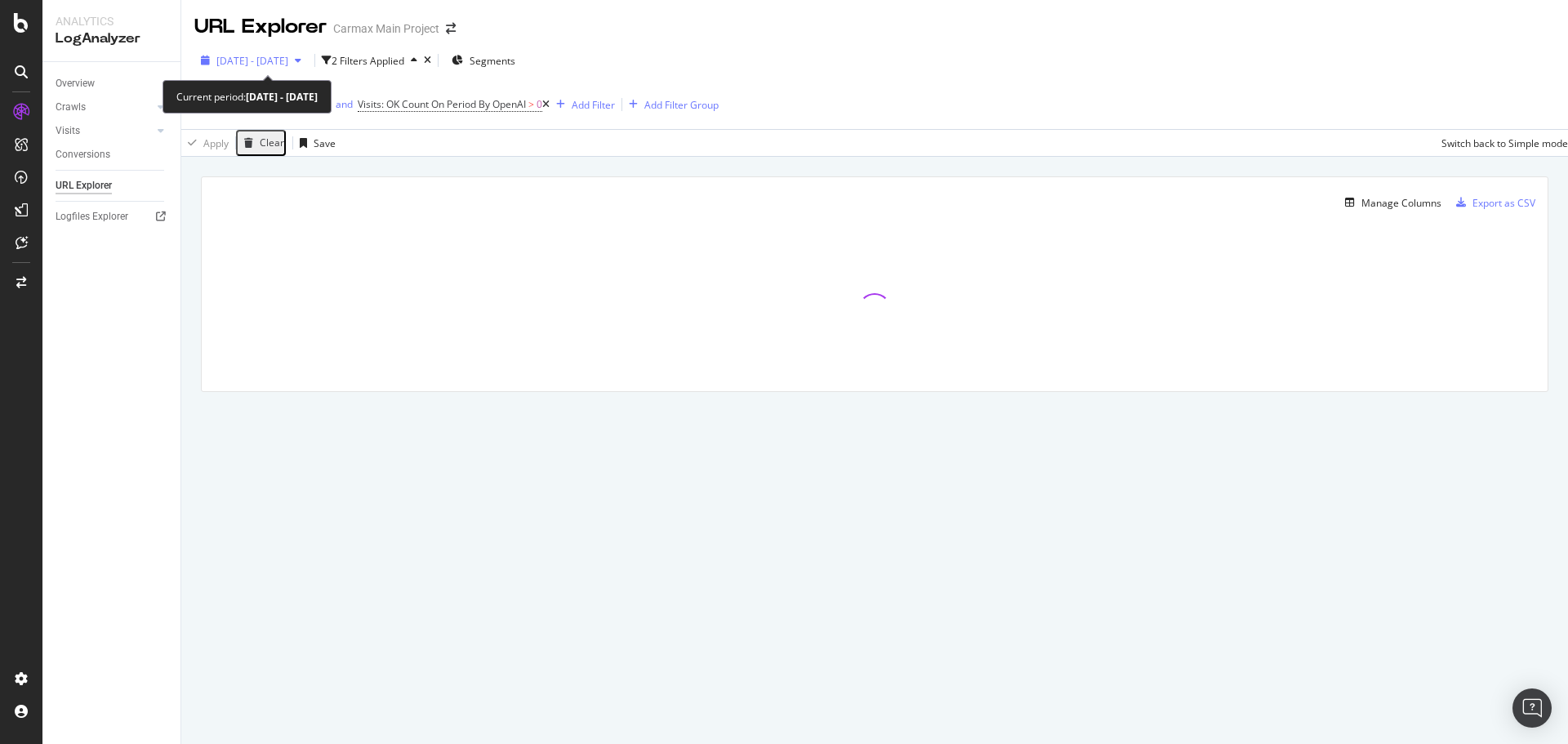
click at [273, 61] on span "2025 Jun. 4th - Sep. 3rd" at bounding box center [253, 61] width 72 height 14
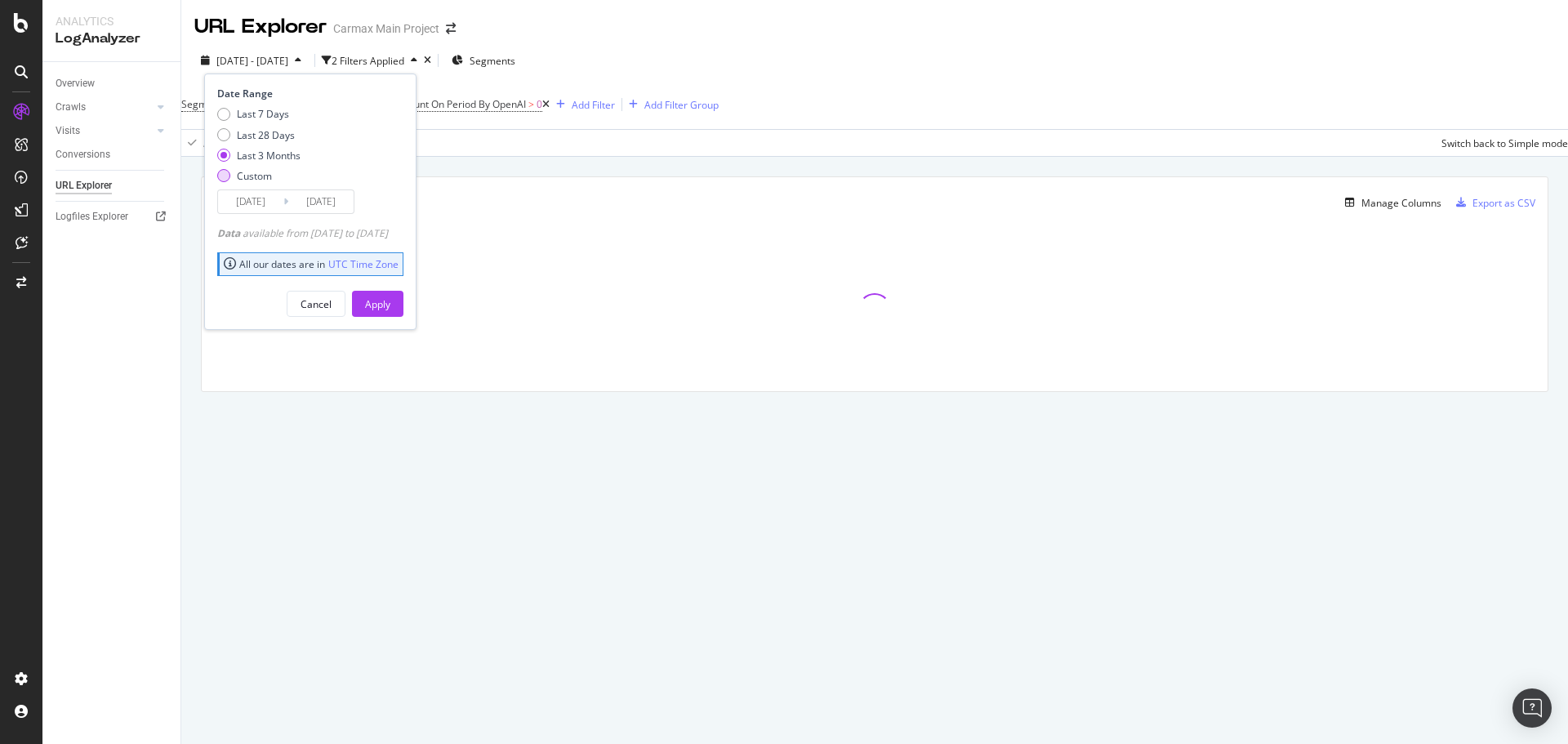
click at [252, 176] on div "Custom" at bounding box center [254, 176] width 35 height 14
click at [260, 203] on input "2025/08/07" at bounding box center [251, 202] width 66 height 23
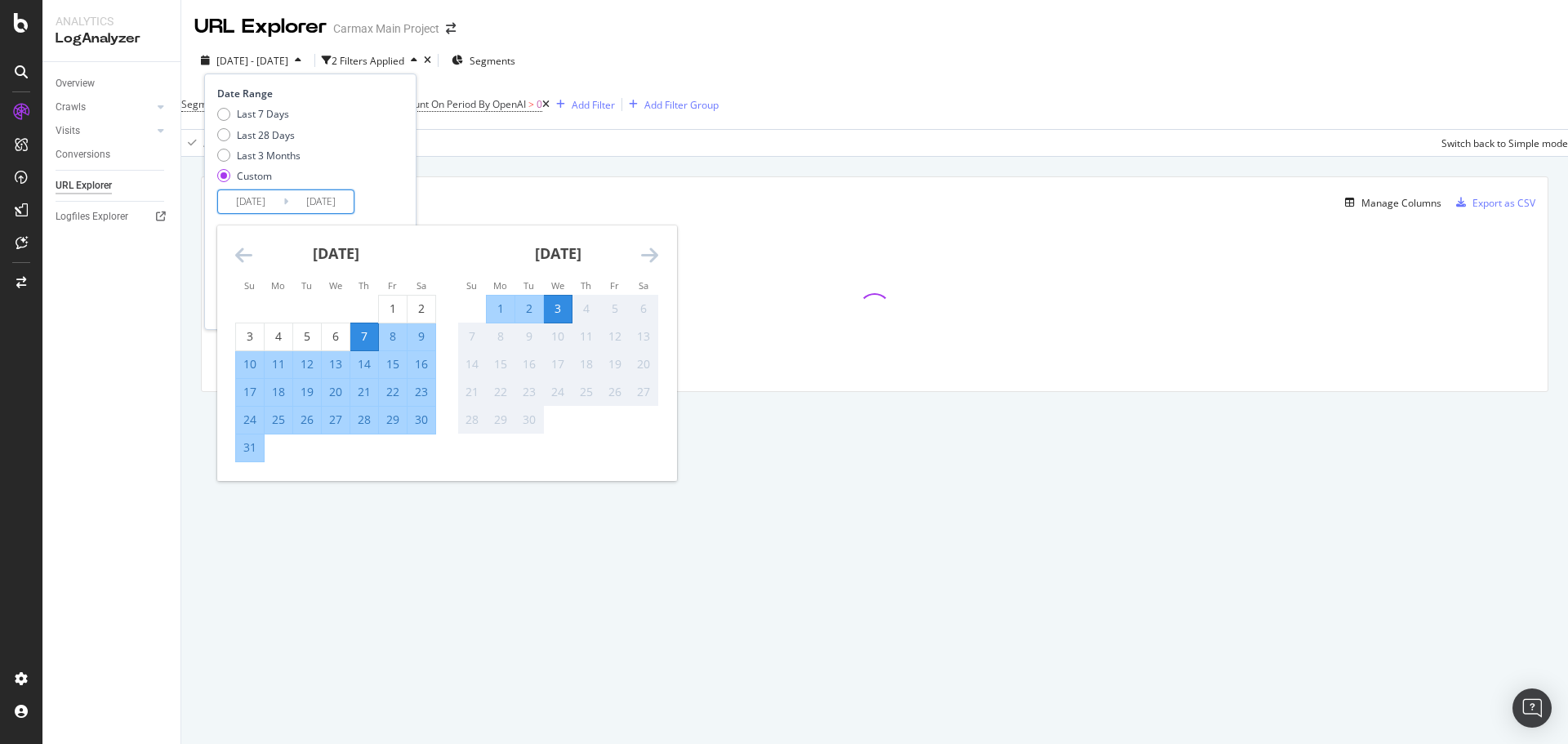
click at [243, 263] on icon "Move backward to switch to the previous month." at bounding box center [244, 255] width 17 height 20
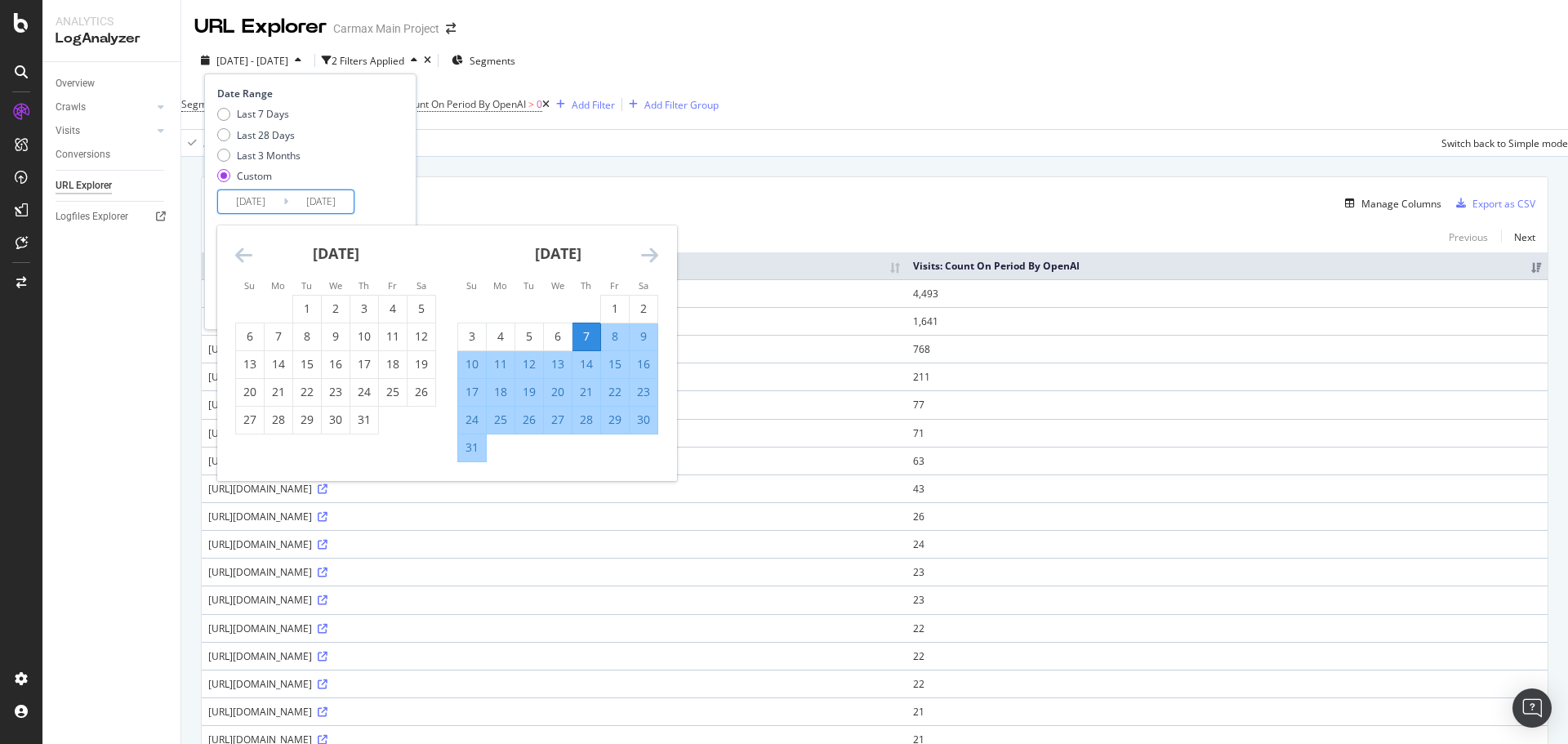
click at [243, 259] on icon "Move backward to switch to the previous month." at bounding box center [244, 255] width 17 height 20
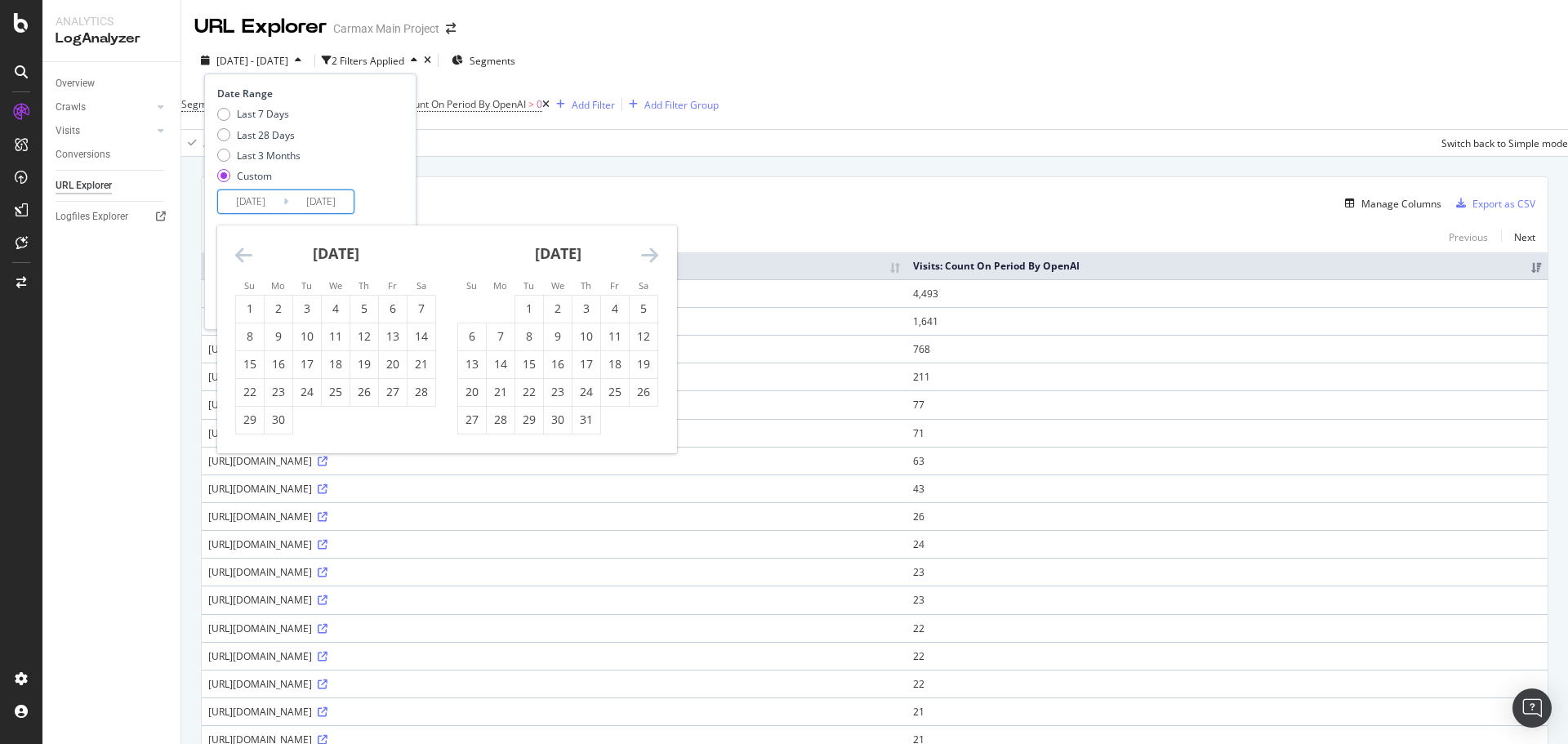
click at [248, 253] on icon "Move backward to switch to the previous month." at bounding box center [244, 255] width 17 height 20
click at [248, 253] on icon "Move backward to switch to the previous month." at bounding box center [244, 255] width 17 height 20
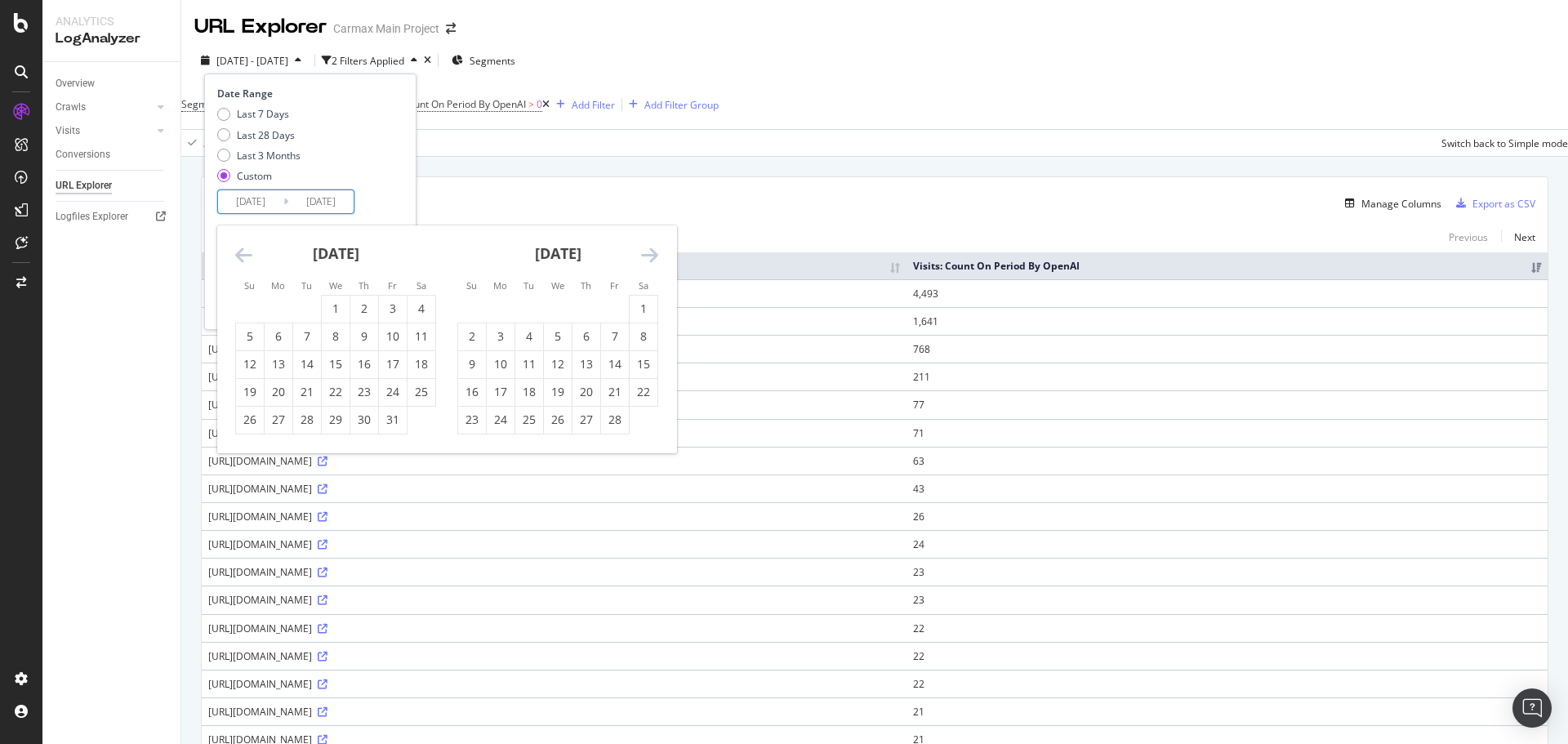
click at [248, 253] on icon "Move backward to switch to the previous month." at bounding box center [244, 255] width 17 height 20
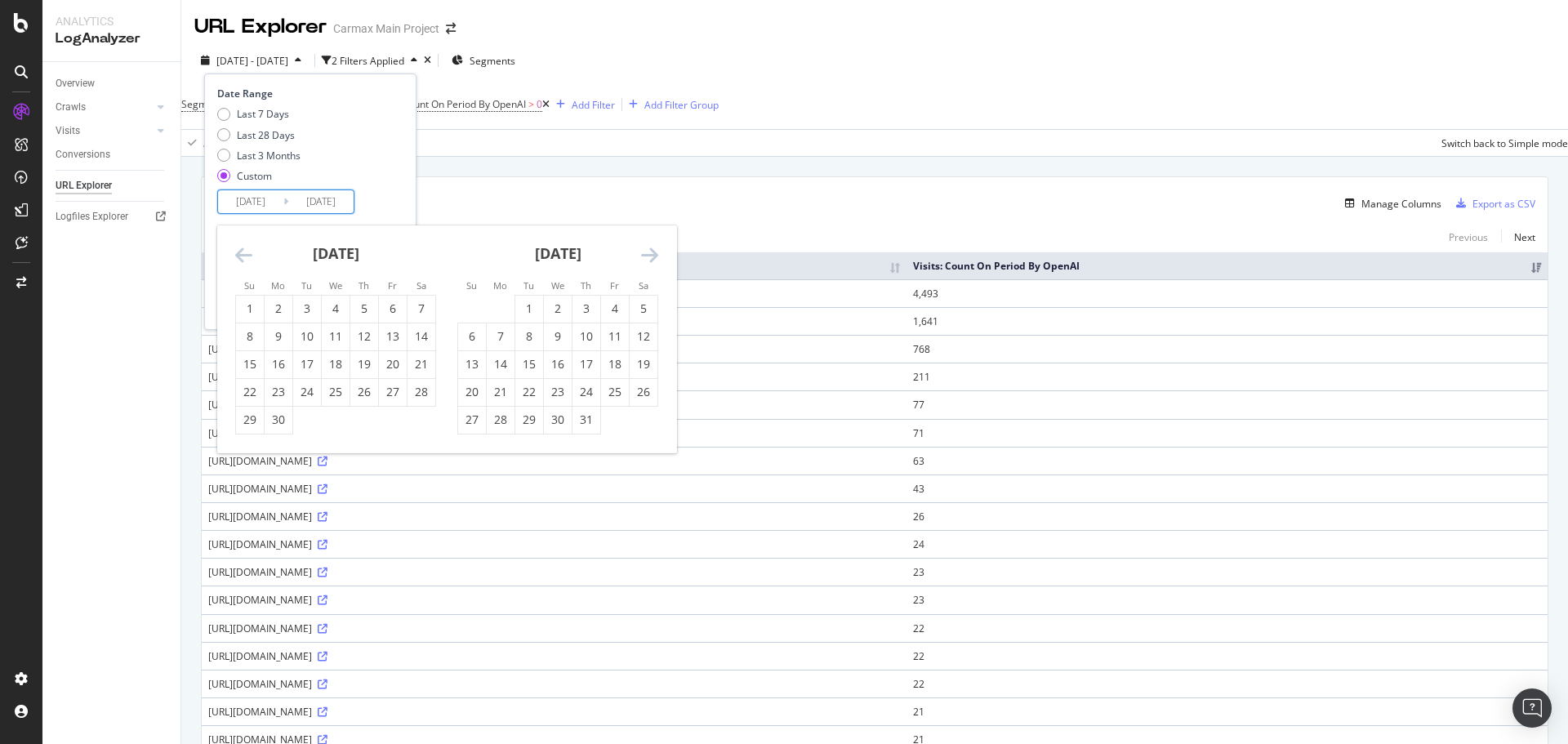
click at [248, 253] on icon "Move backward to switch to the previous month." at bounding box center [244, 255] width 17 height 20
click at [494, 302] on div "1" at bounding box center [501, 308] width 28 height 16
type input "2024/07/01"
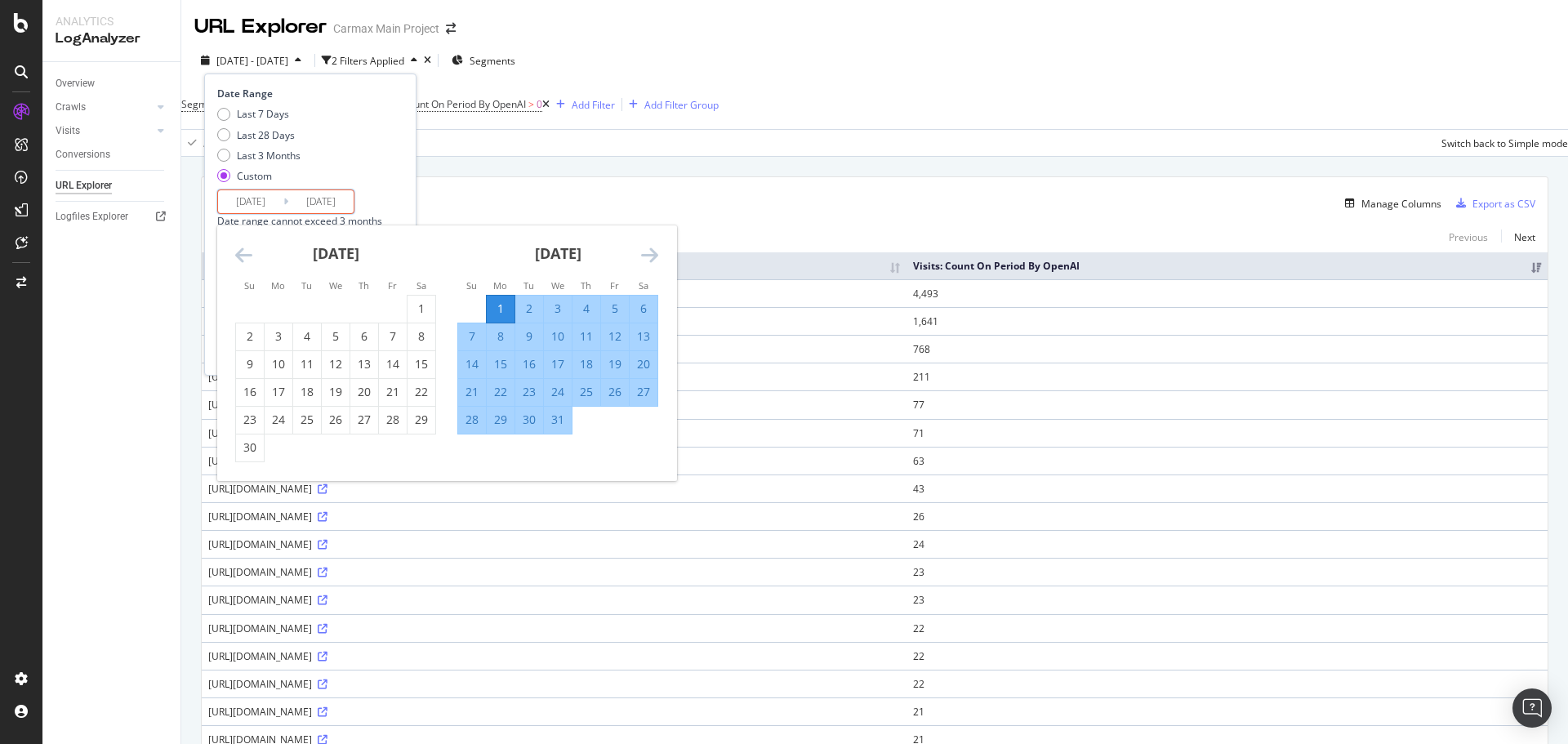
click at [444, 206] on div "Manage Columns" at bounding box center [908, 203] width 1066 height 20
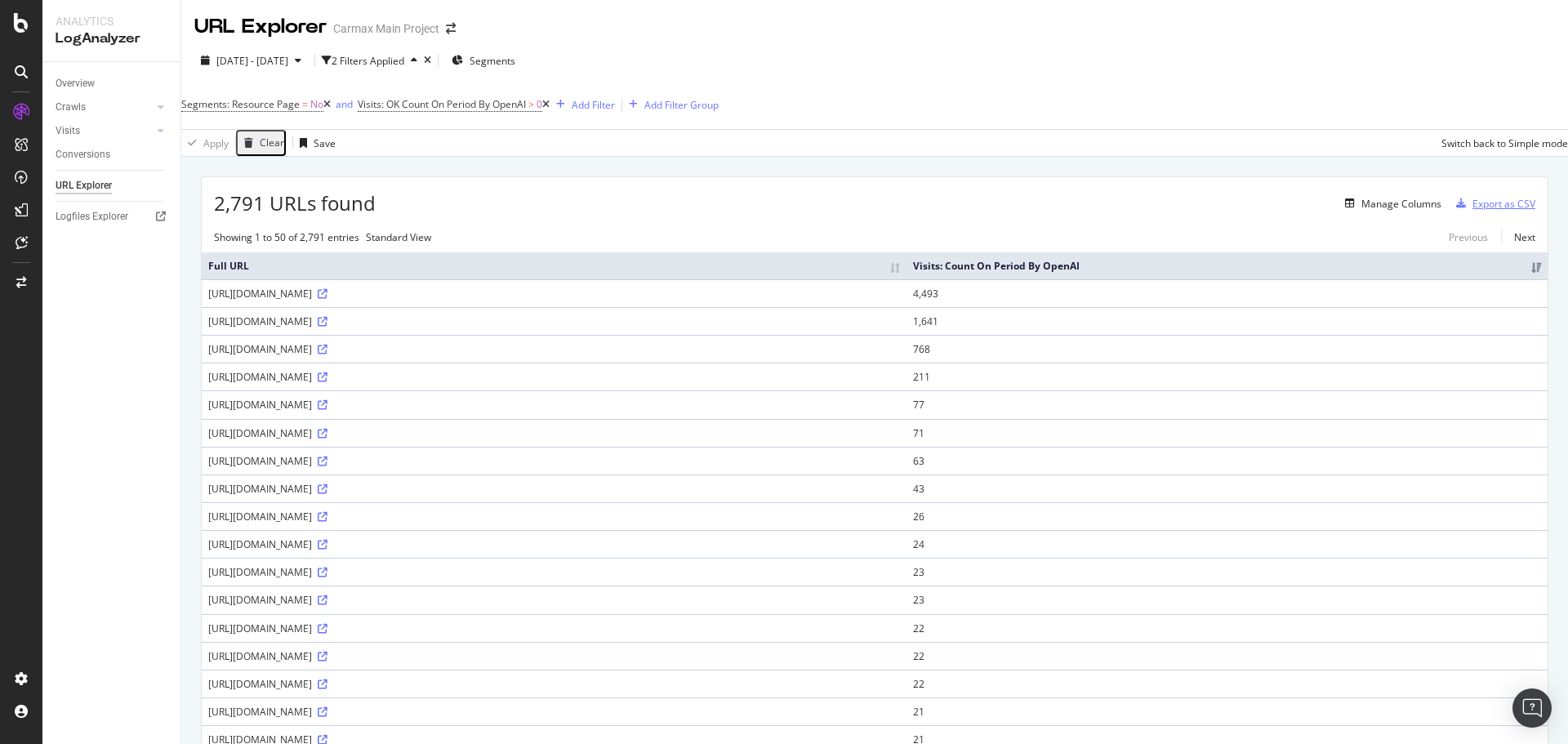
click at [1254, 203] on div "Export as CSV" at bounding box center [1504, 203] width 63 height 14
click at [1254, 204] on div "Export as CSV" at bounding box center [1504, 203] width 63 height 14
click at [1113, 208] on div "Manage Columns" at bounding box center [908, 203] width 1066 height 20
click at [98, 285] on div "DataExports" at bounding box center [93, 293] width 64 height 16
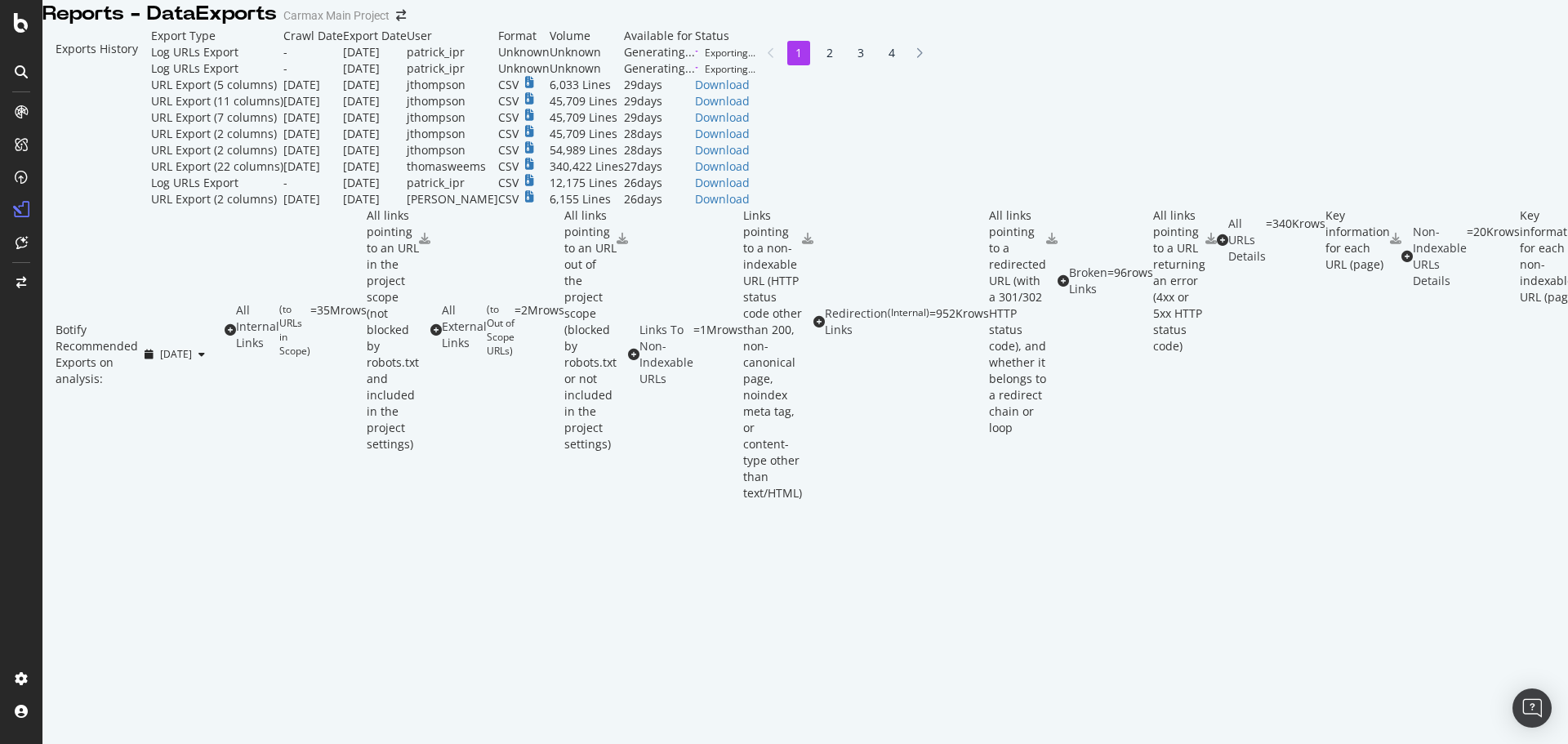
click at [221, 77] on div "Log URLs Export" at bounding box center [194, 69] width 88 height 16
click at [225, 501] on div "Botify Recommended Exports on analysis: 2025 Aug. 31st" at bounding box center [134, 354] width 182 height 294
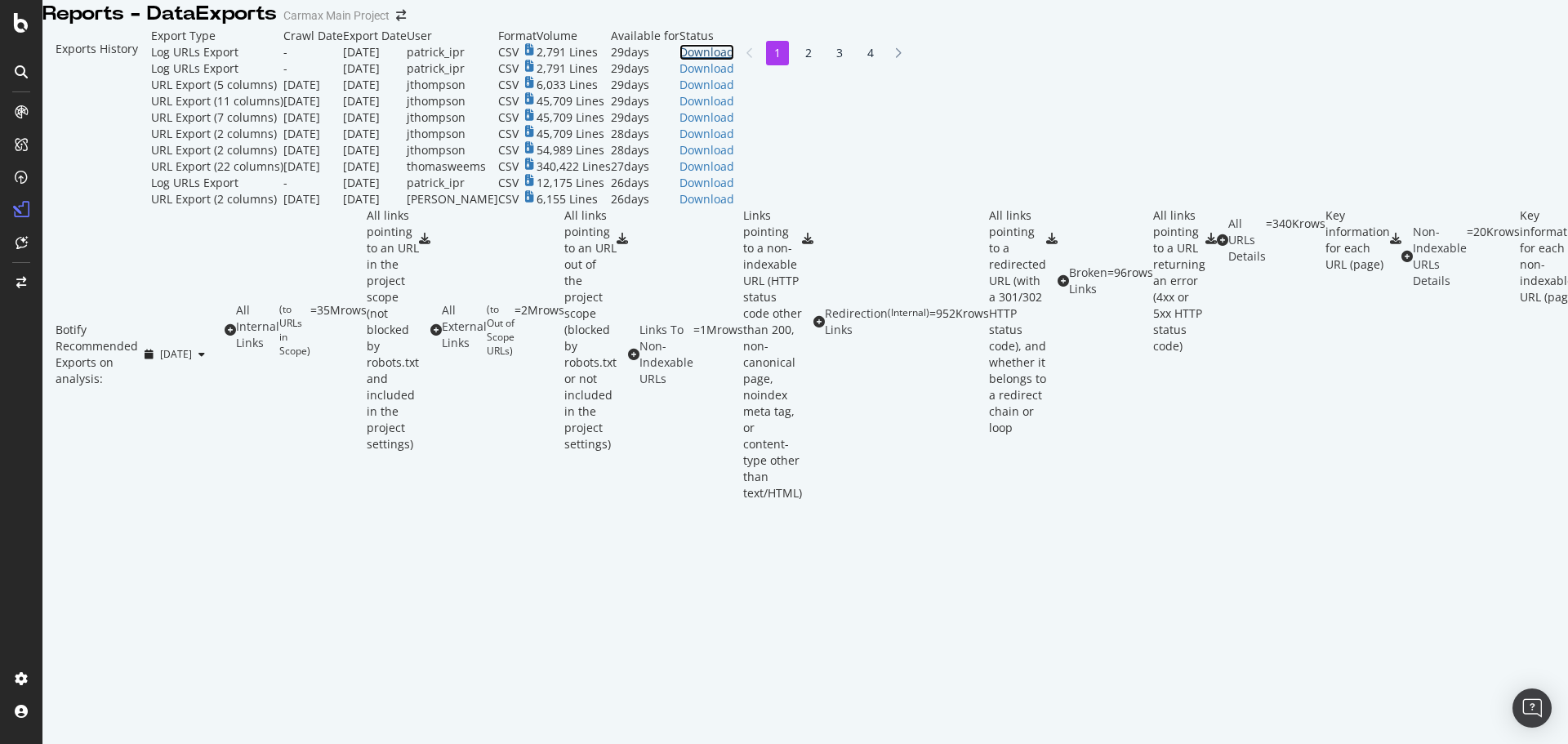
click at [734, 61] on div "Download" at bounding box center [706, 52] width 55 height 16
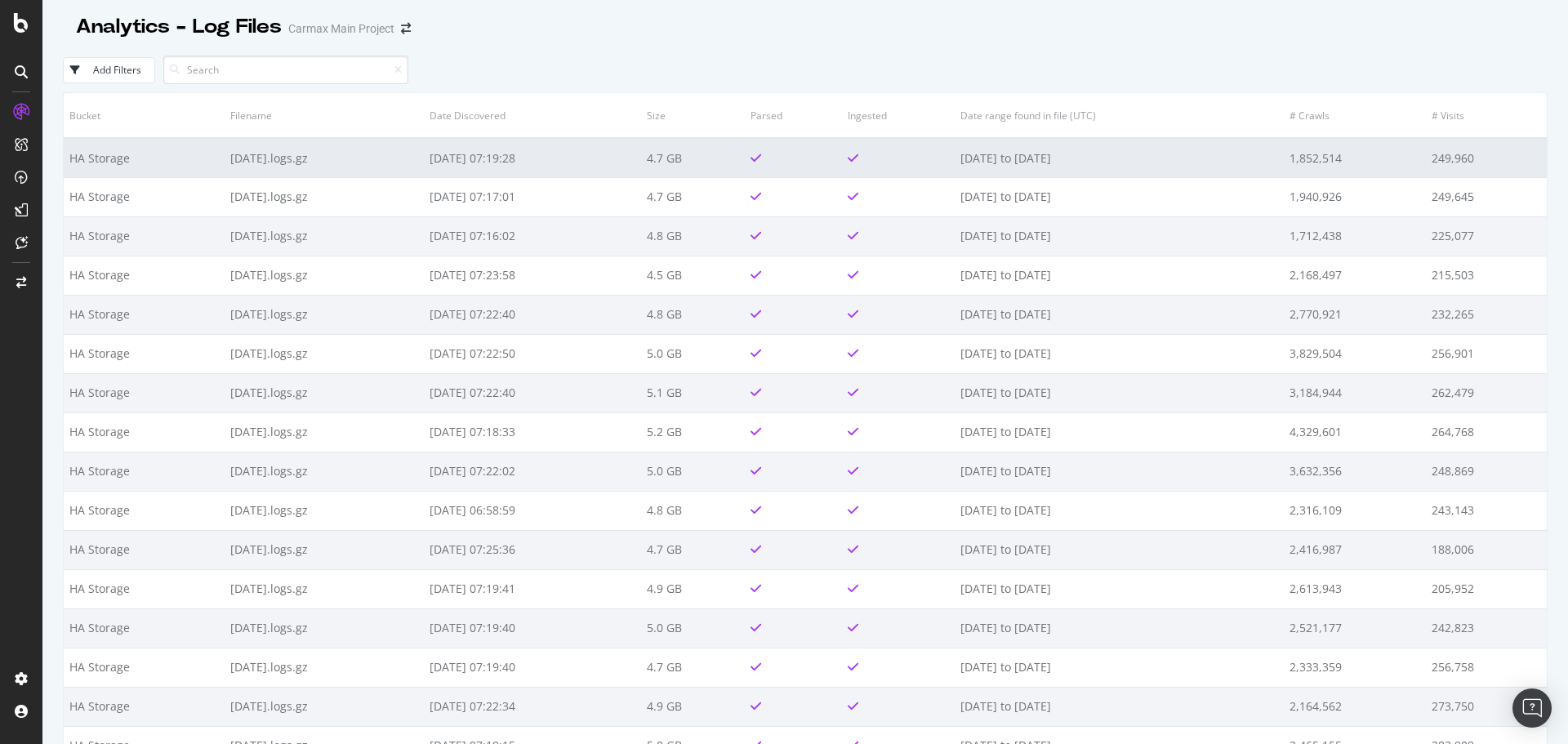
click at [403, 165] on td "[DATE].logs.gz" at bounding box center [324, 157] width 199 height 39
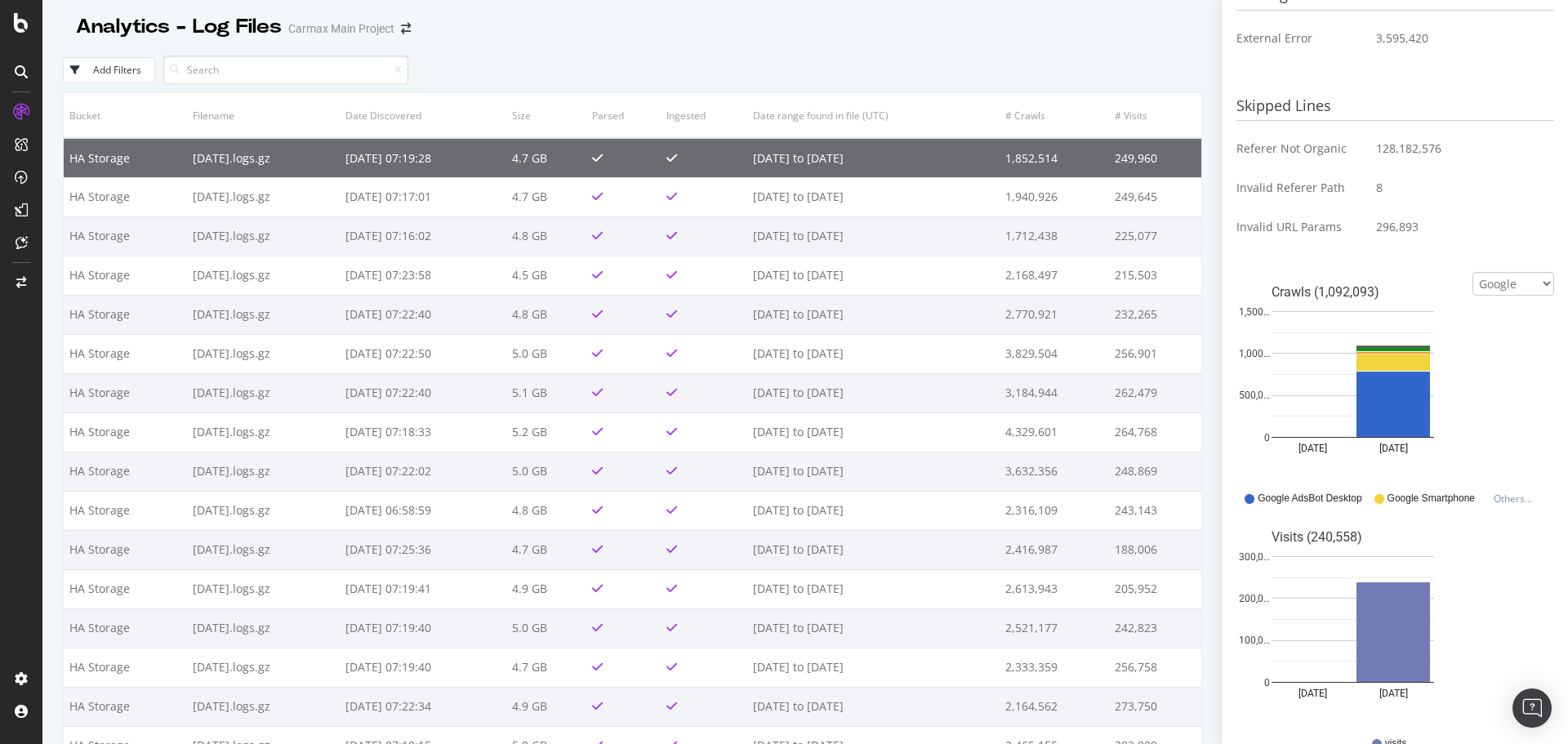
scroll to position [655, 0]
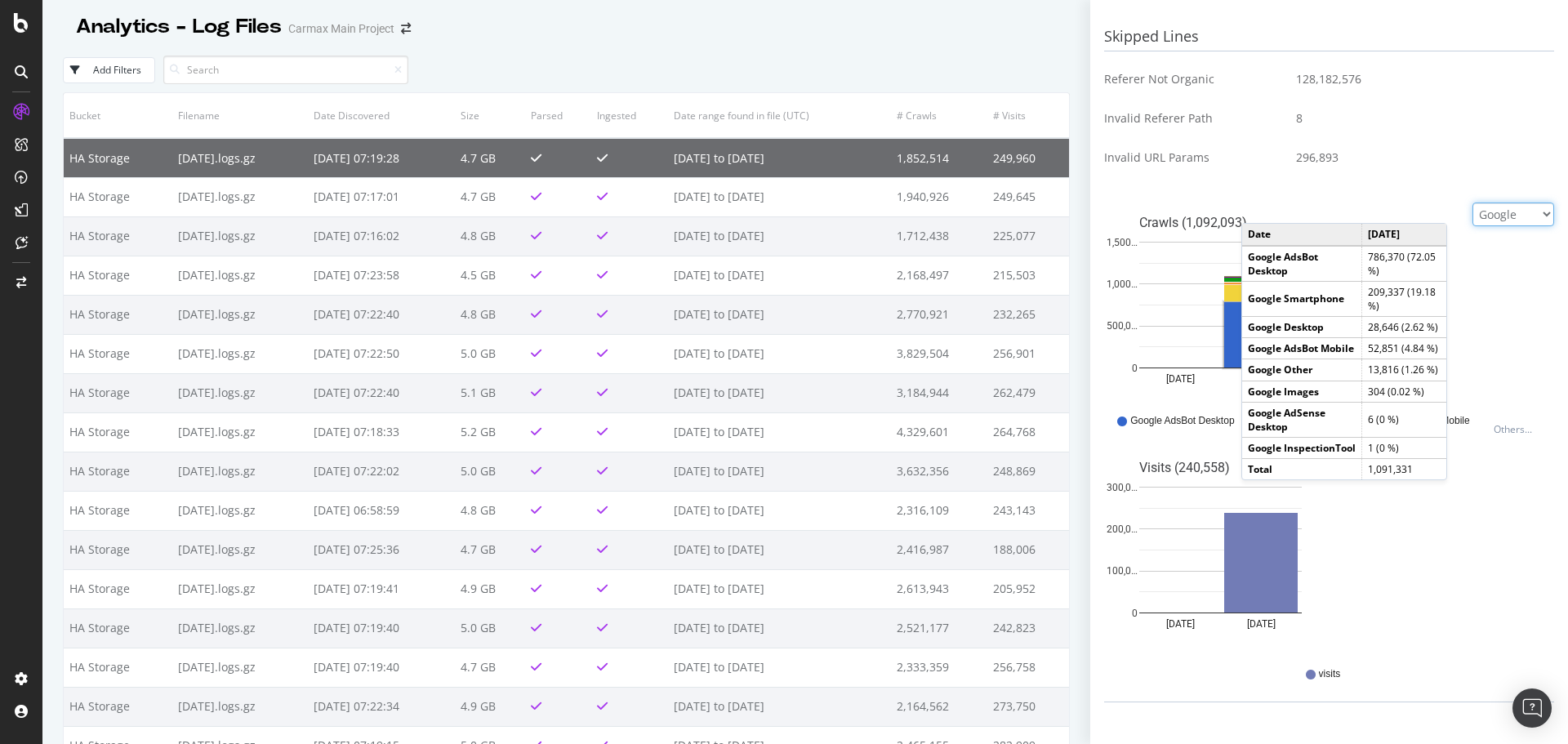
click at [1479, 219] on select "Google Bing OpenAI Other AI Bots" at bounding box center [1514, 214] width 82 height 24
click at [1473, 217] on select "Google Bing OpenAI Other AI Bots" at bounding box center [1514, 214] width 82 height 24
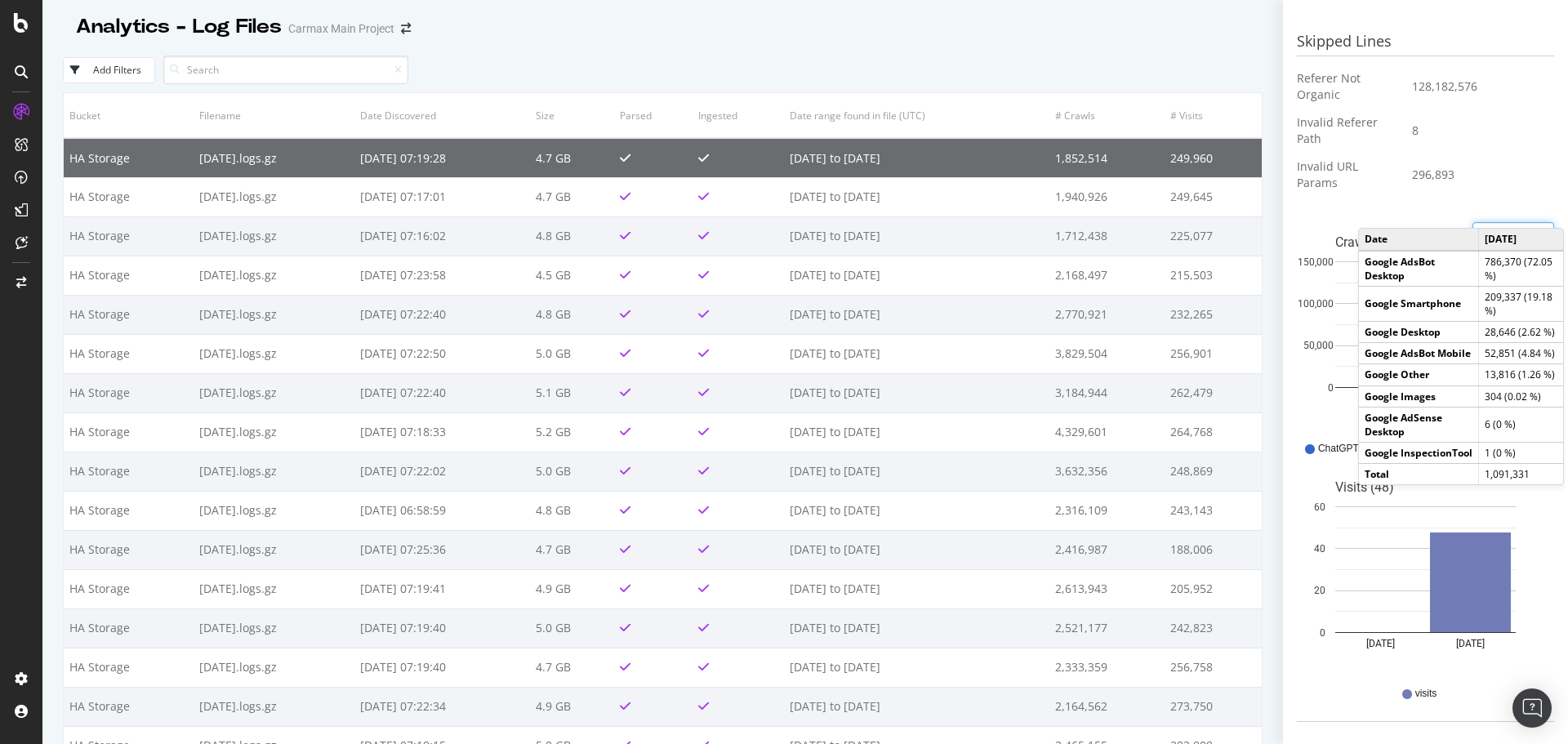
scroll to position [660, 0]
click at [1471, 155] on td "296,893" at bounding box center [1477, 170] width 154 height 44
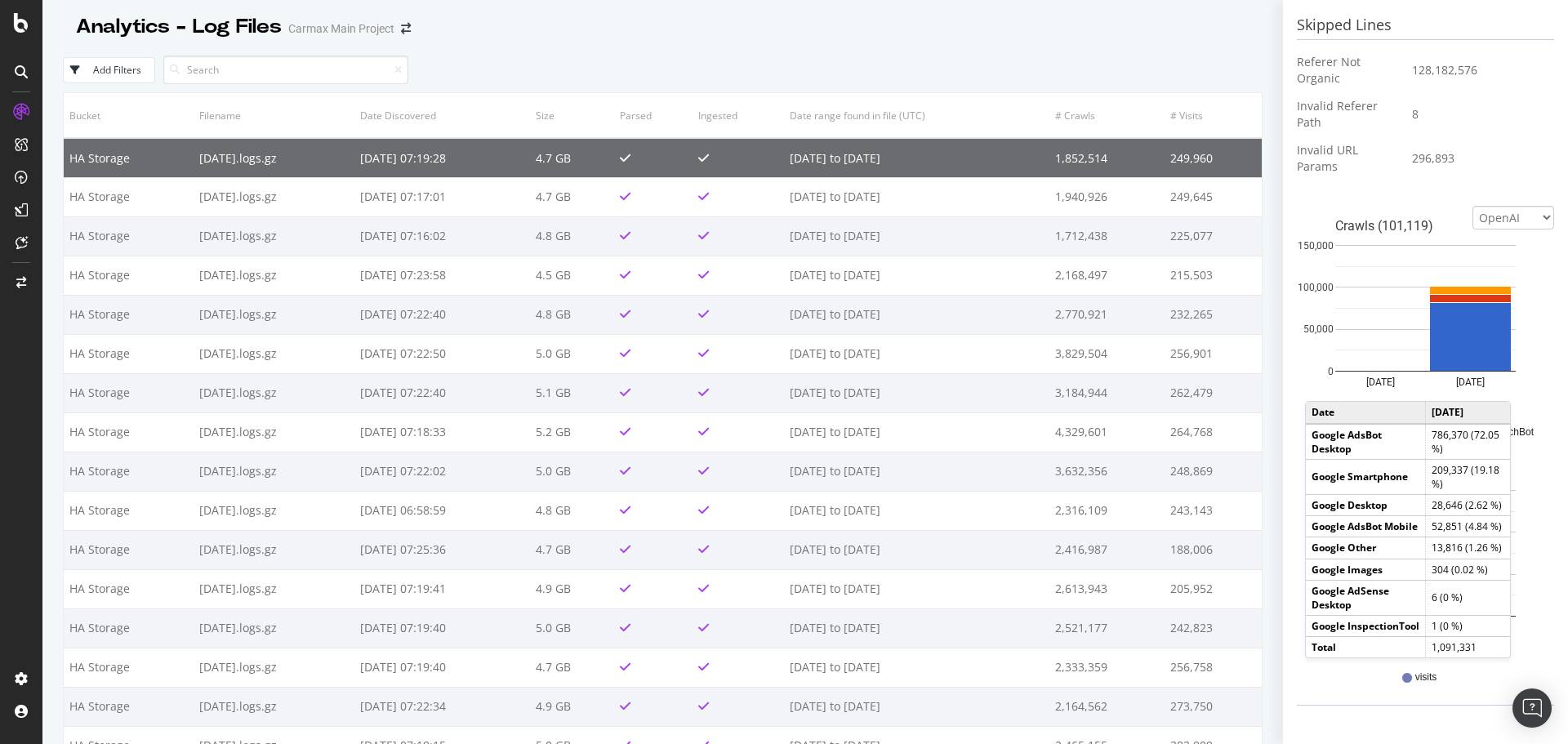
scroll to position [674, 0]
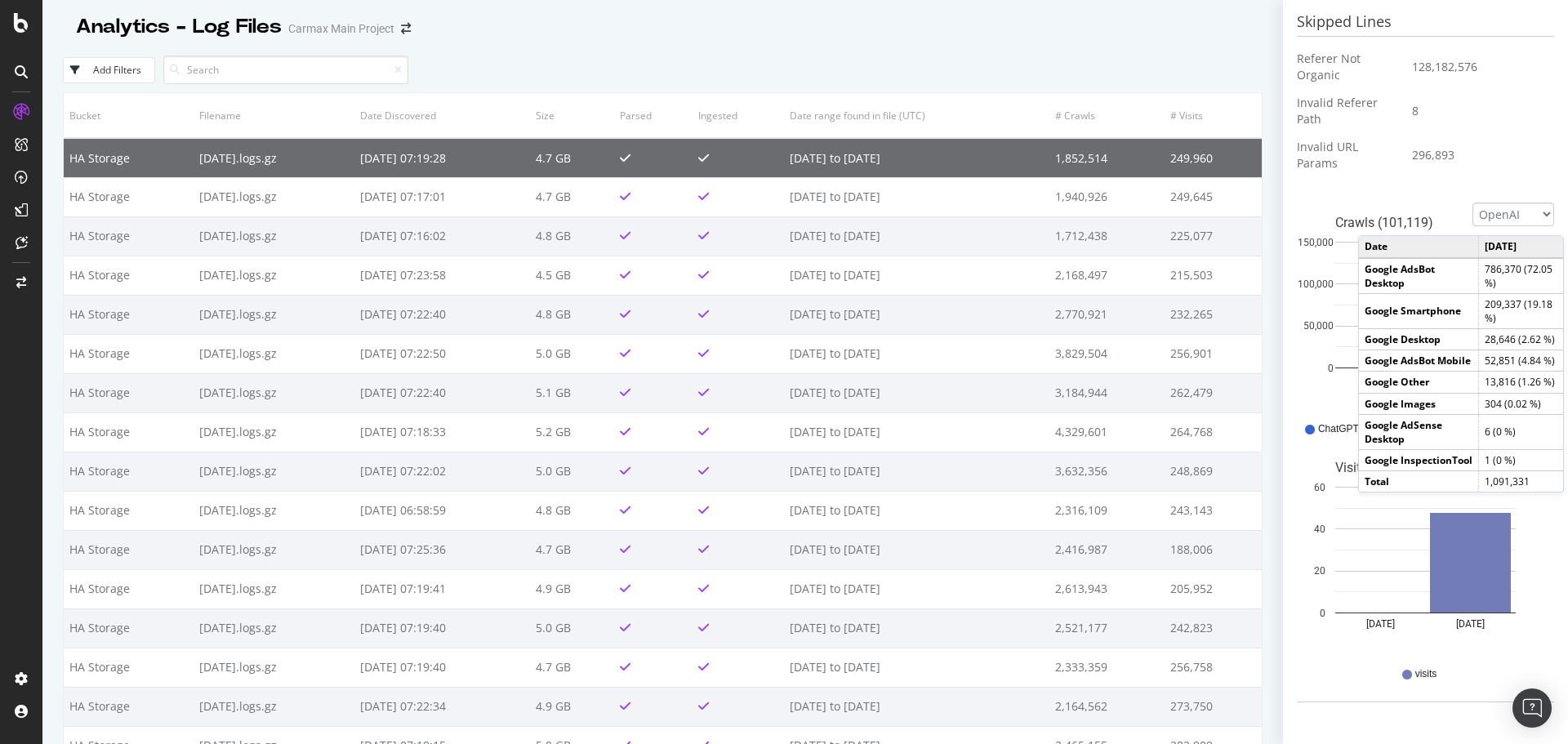
click at [1356, 671] on div "visits" at bounding box center [1426, 673] width 241 height 37
click at [1462, 557] on rect "A chart." at bounding box center [1470, 562] width 81 height 99
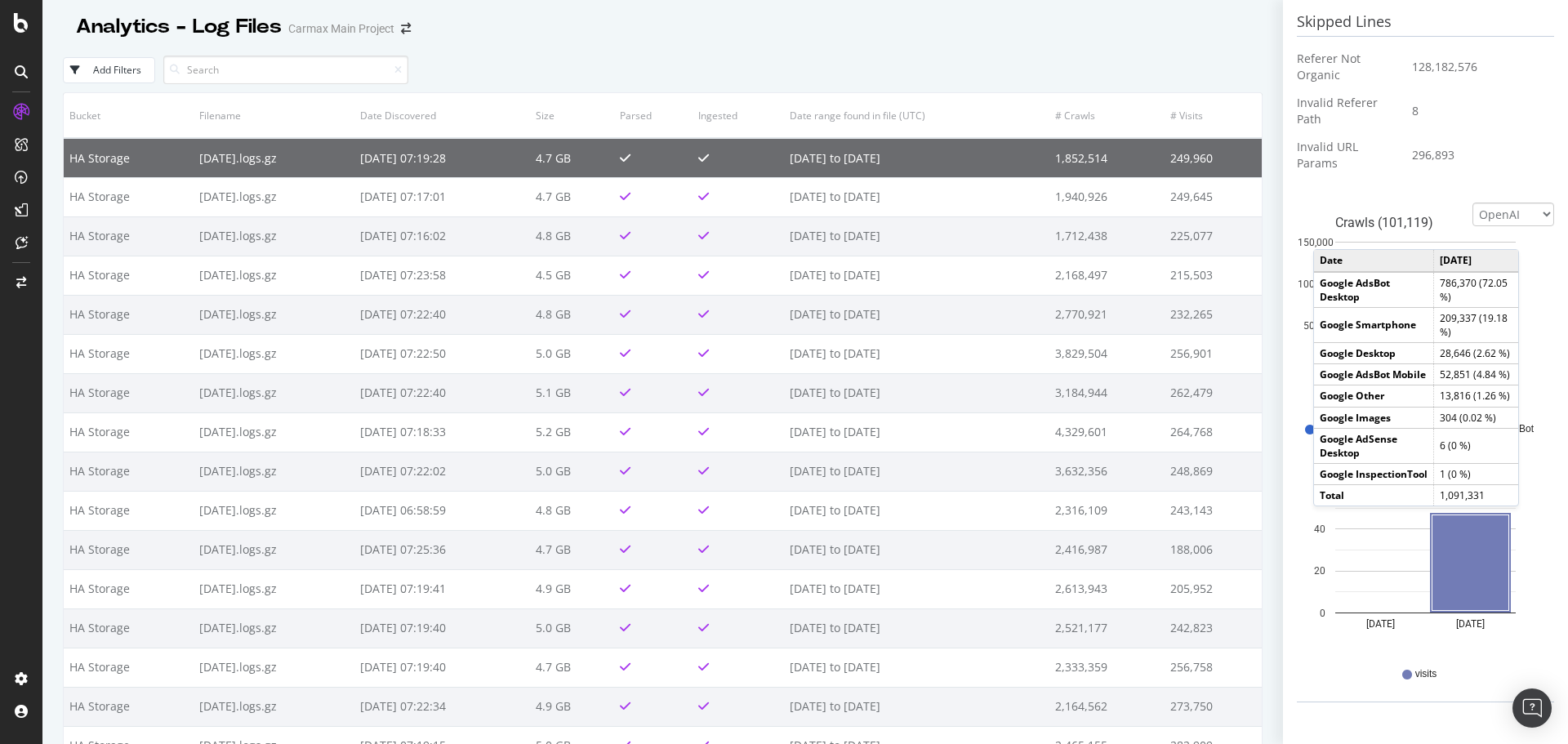
click at [1488, 178] on div "Skipped Lines Referer Not Organic 128,182,576 Invalid Referer Path 8 Invalid UR…" at bounding box center [1426, 101] width 258 height 188
click at [1400, 173] on td "296,893" at bounding box center [1477, 155] width 154 height 44
click at [1513, 215] on select "Google Bing OpenAI Other AI Bots" at bounding box center [1514, 214] width 82 height 24
click at [1473, 203] on select "Google Bing OpenAI Other AI Bots" at bounding box center [1514, 214] width 82 height 24
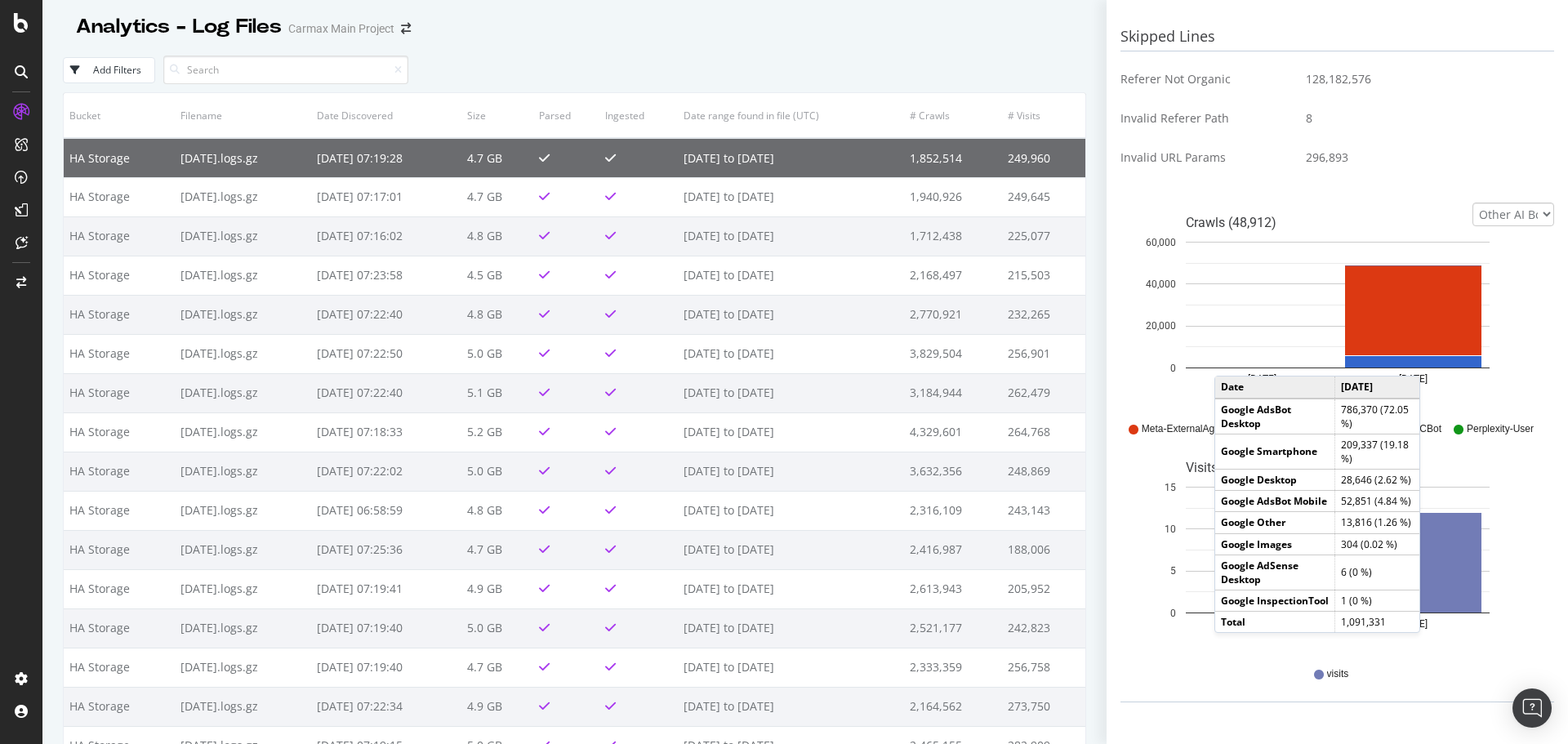
click at [1495, 434] on span "Perplexity-User" at bounding box center [1501, 429] width 67 height 14
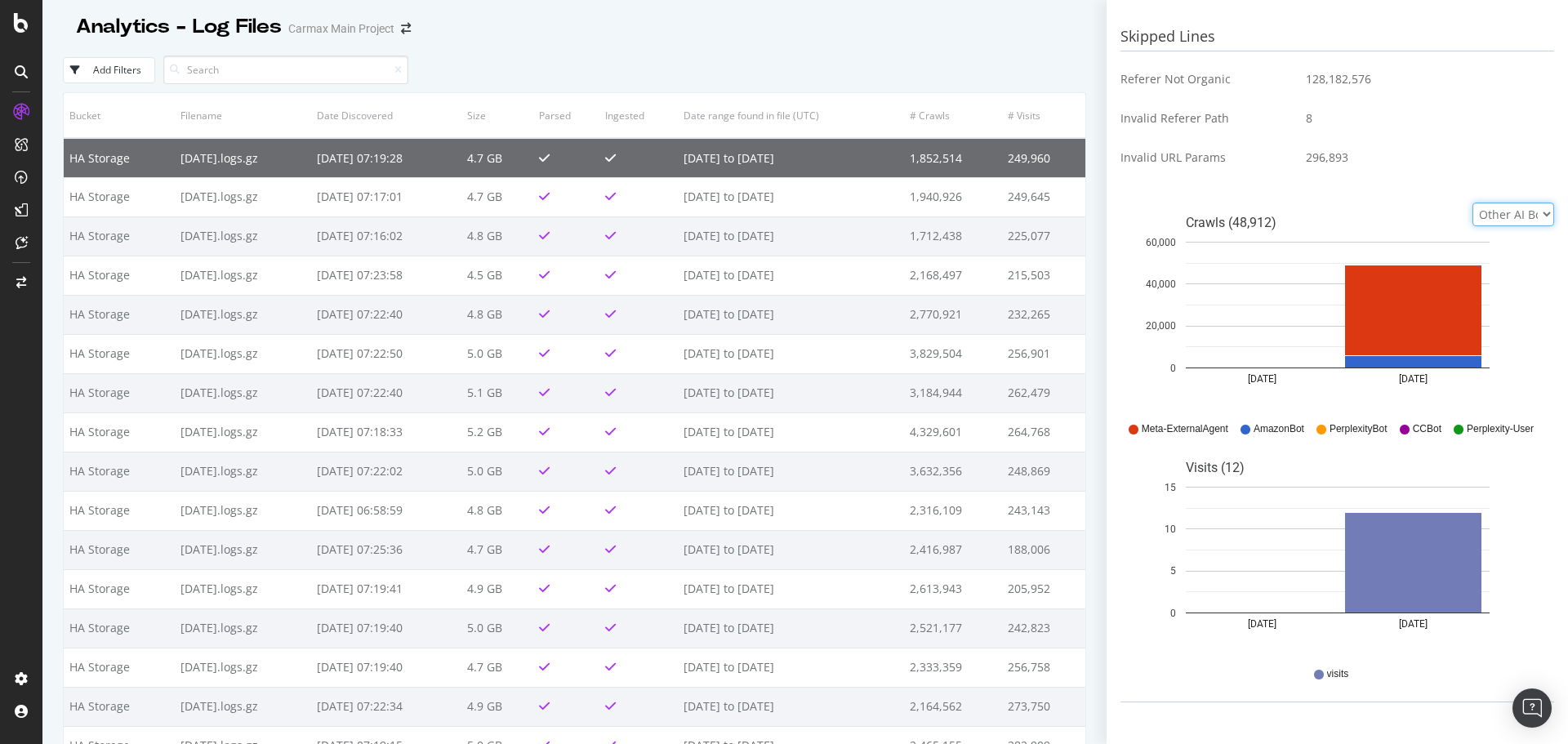
click at [1487, 214] on select "Google Bing OpenAI Other AI Bots" at bounding box center [1514, 214] width 82 height 24
click at [1473, 203] on select "Google Bing OpenAI Other AI Bots" at bounding box center [1514, 214] width 82 height 24
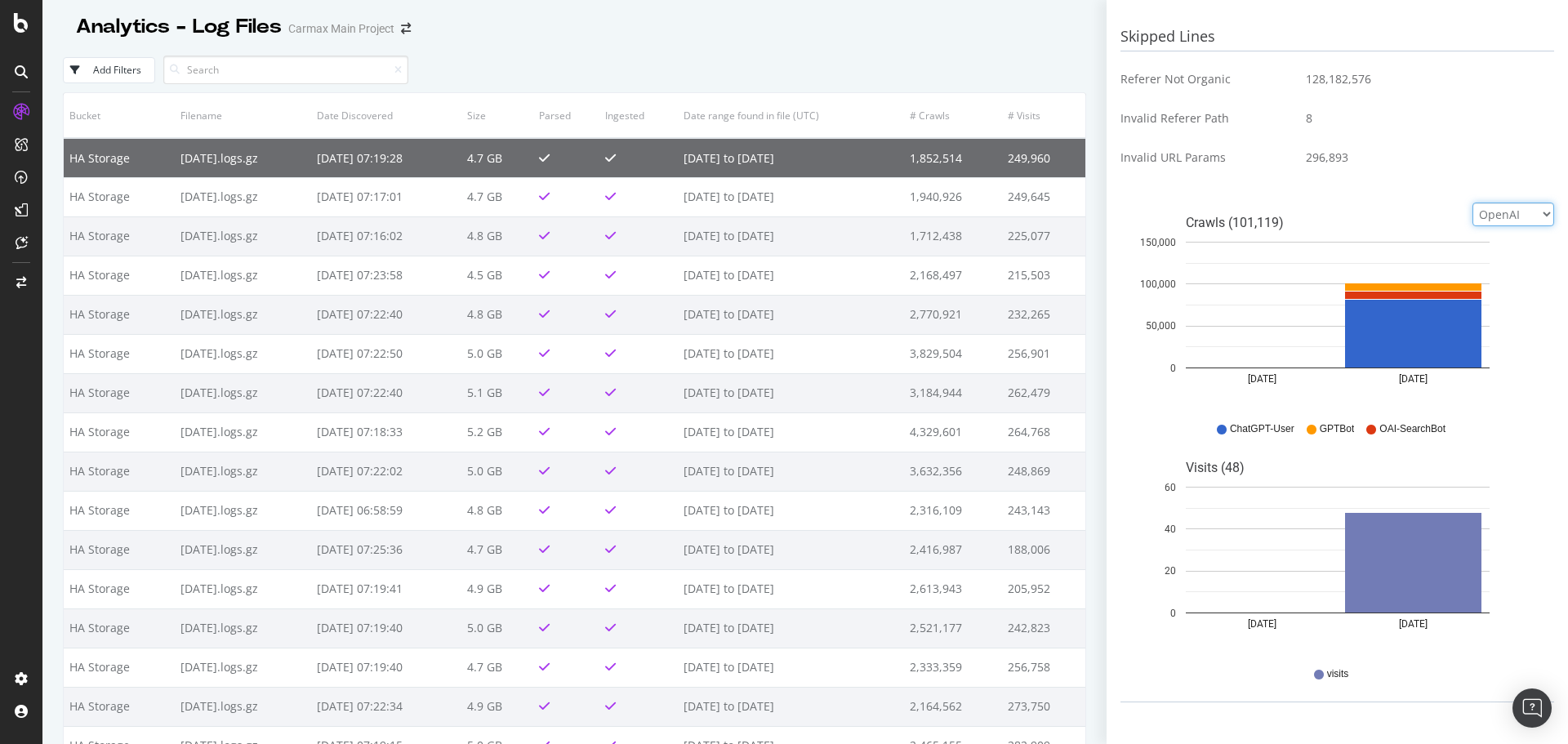
click at [1495, 224] on select "Google Bing OpenAI Other AI Bots" at bounding box center [1514, 214] width 82 height 24
click at [1473, 203] on select "Google Bing OpenAI Other AI Bots" at bounding box center [1514, 214] width 82 height 24
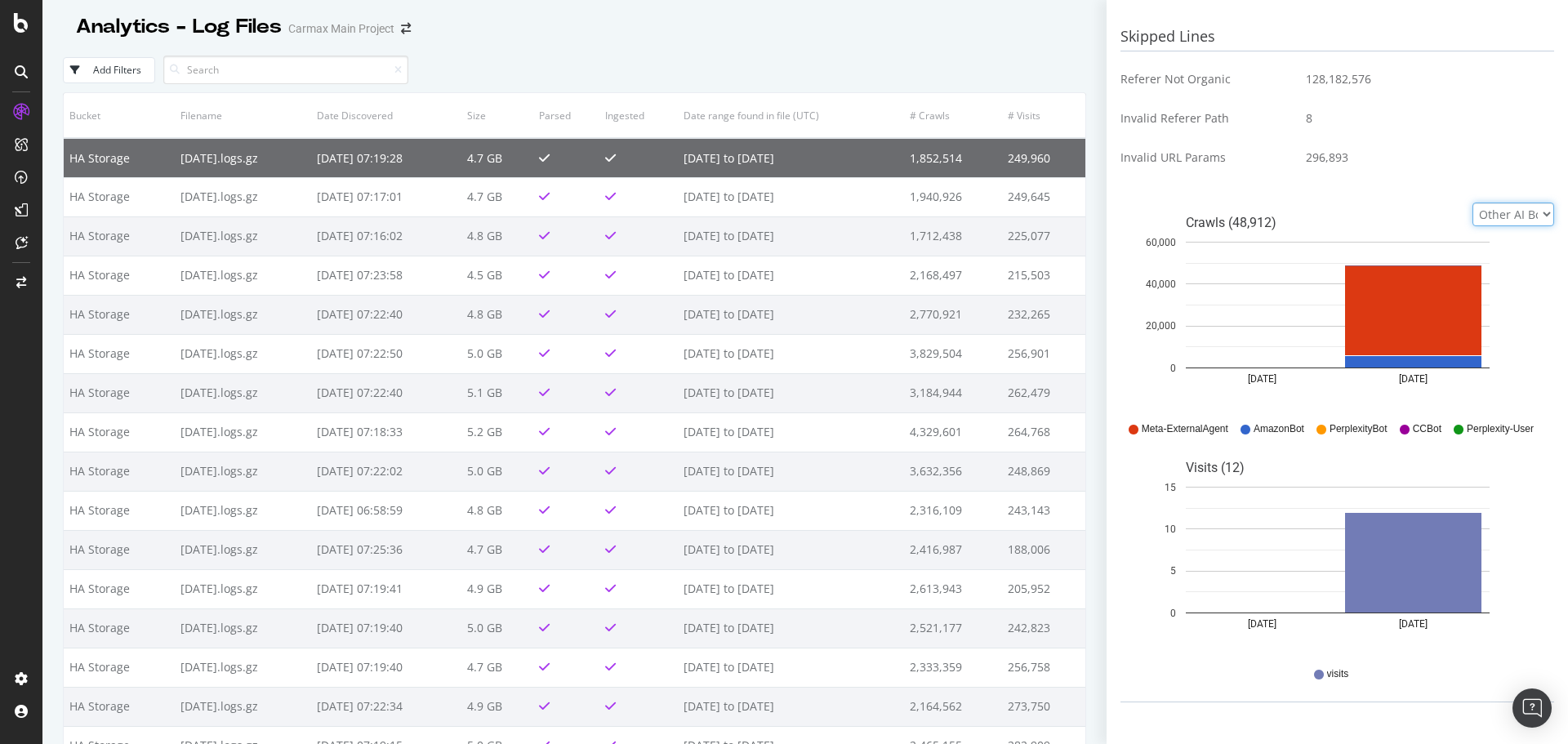
click at [1504, 214] on select "Google Bing OpenAI Other AI Bots" at bounding box center [1514, 214] width 82 height 24
select select "google"
click at [1473, 203] on select "Google Bing OpenAI Other AI Bots" at bounding box center [1514, 214] width 82 height 24
